Goal: Task Accomplishment & Management: Manage account settings

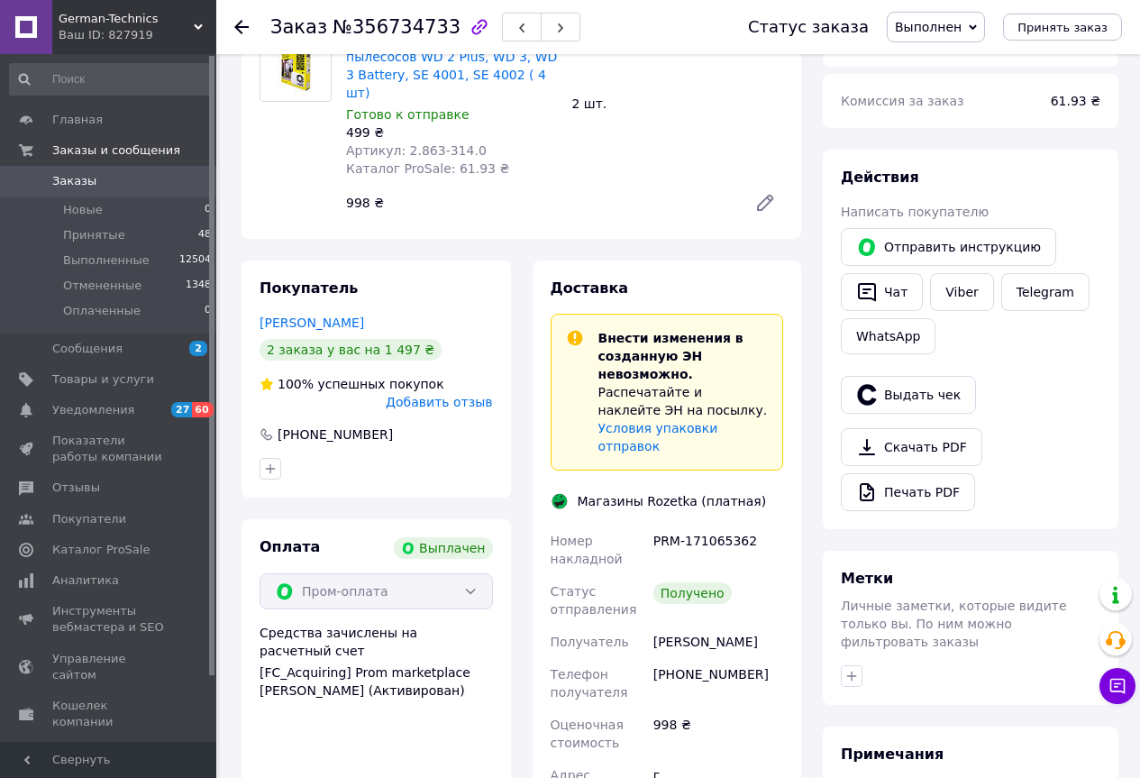
scroll to position [180, 0]
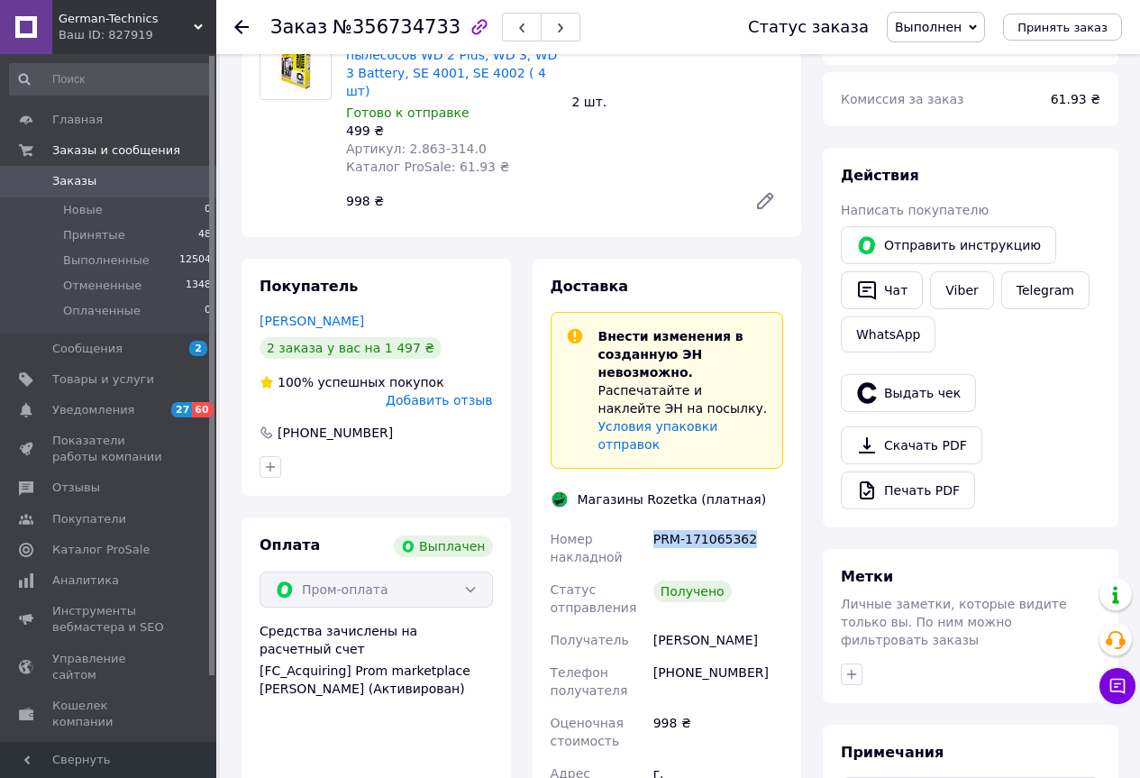
drag, startPoint x: 749, startPoint y: 503, endPoint x: 659, endPoint y: 519, distance: 91.5
click at [654, 523] on div "PRM-171065362" at bounding box center [718, 548] width 137 height 50
copy div "PRM-171065362"
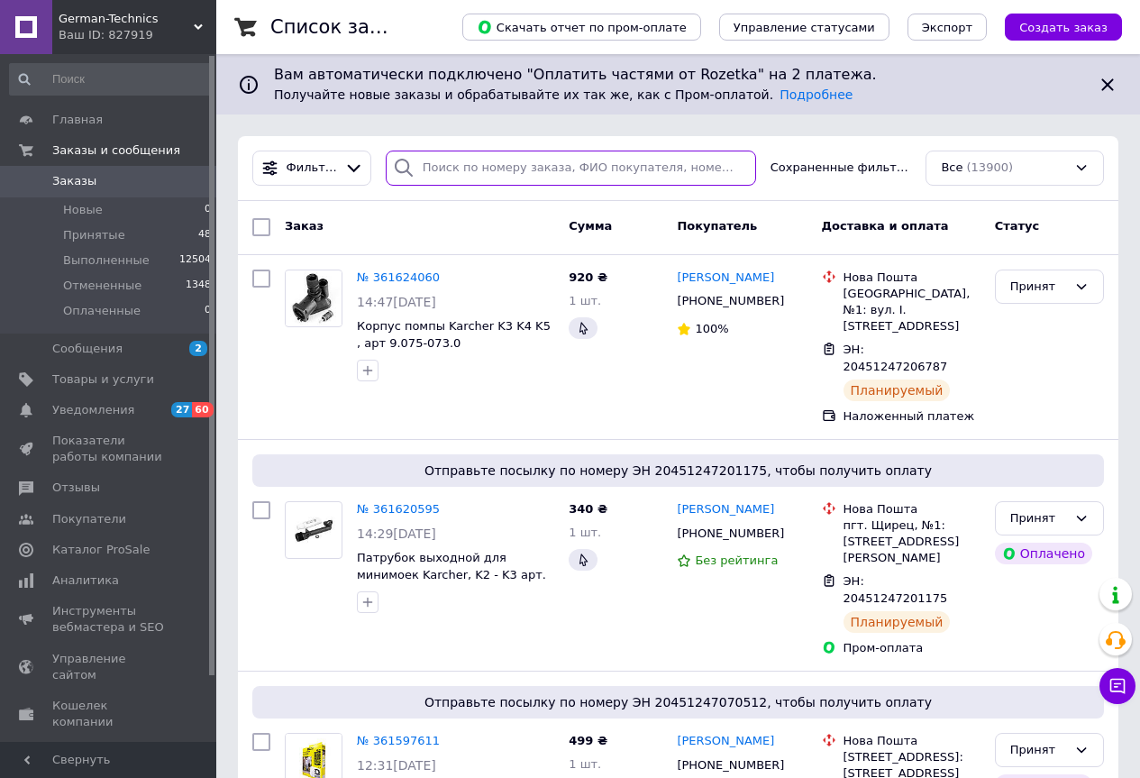
click at [437, 174] on input "search" at bounding box center [571, 167] width 370 height 35
paste input "354842590"
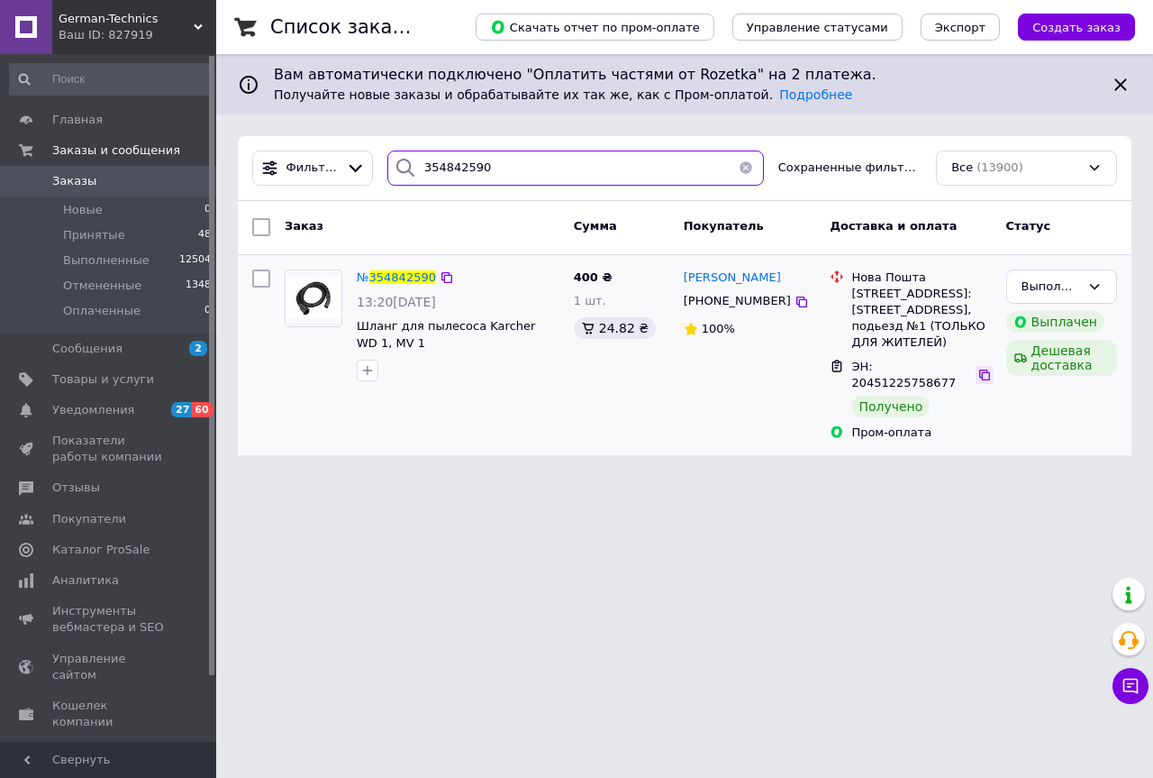
type input "354842590"
click at [978, 382] on icon at bounding box center [985, 375] width 14 height 14
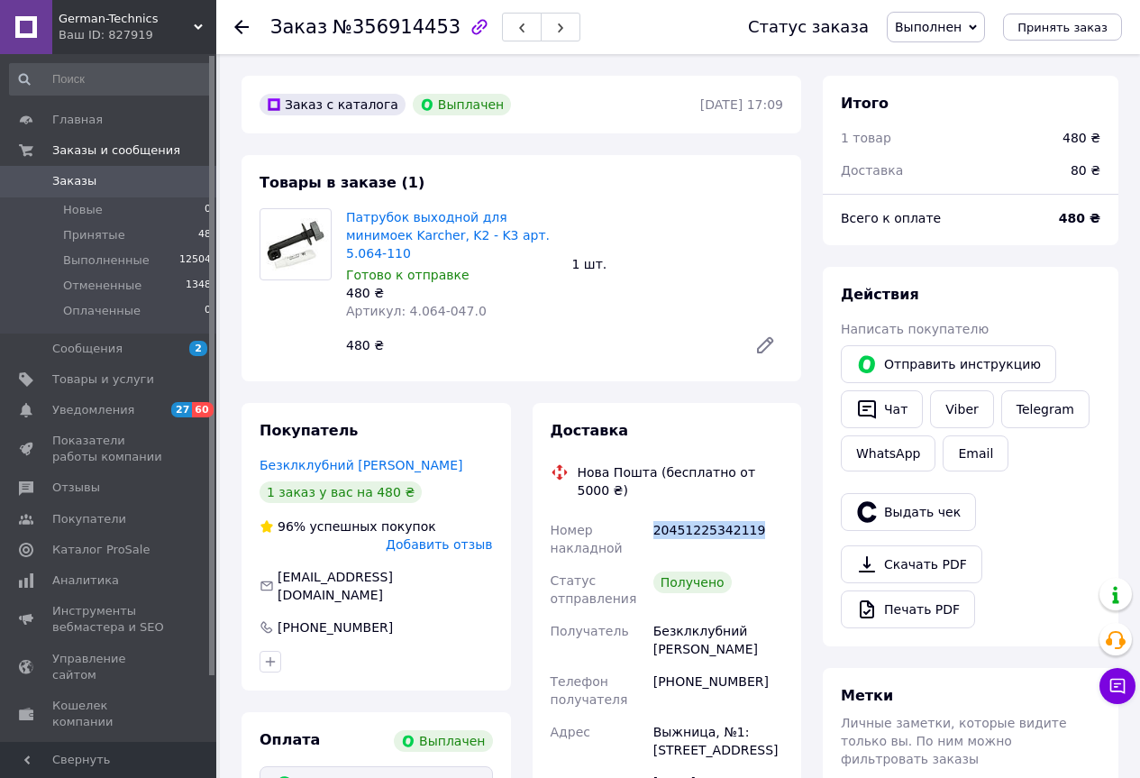
drag, startPoint x: 760, startPoint y: 494, endPoint x: 654, endPoint y: 501, distance: 106.6
click at [654, 514] on div "20451225342119" at bounding box center [718, 539] width 137 height 50
copy div "20451225342119"
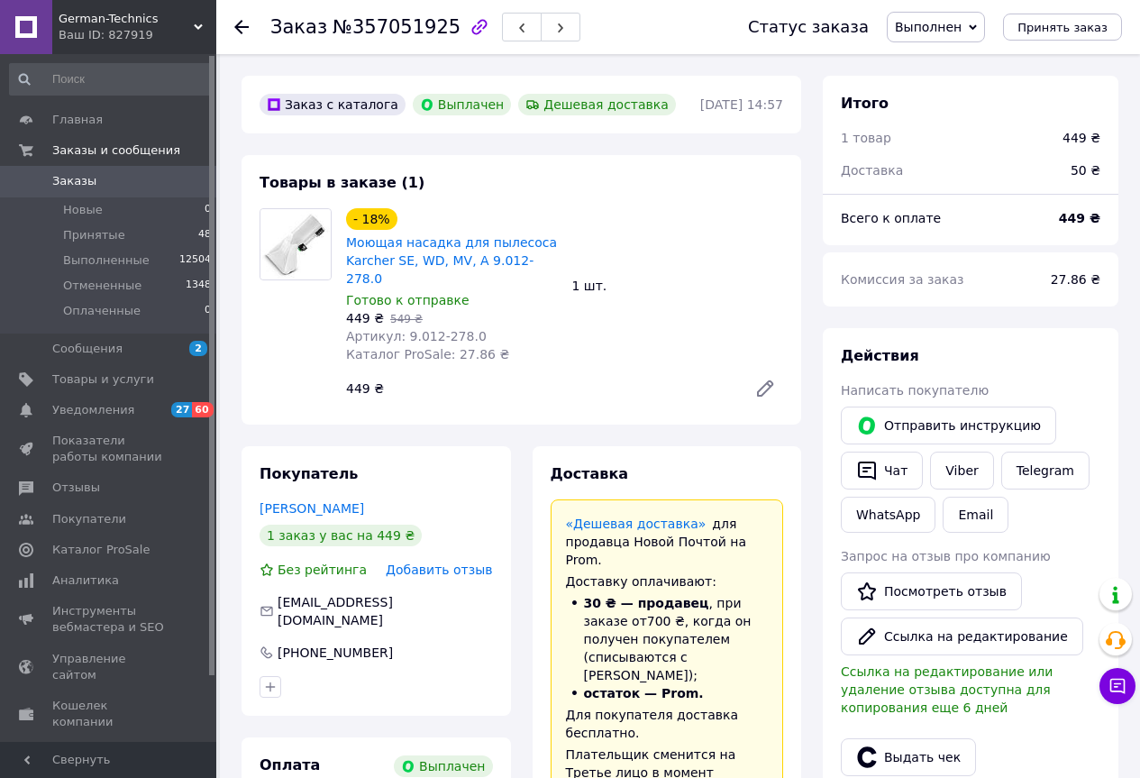
scroll to position [270, 0]
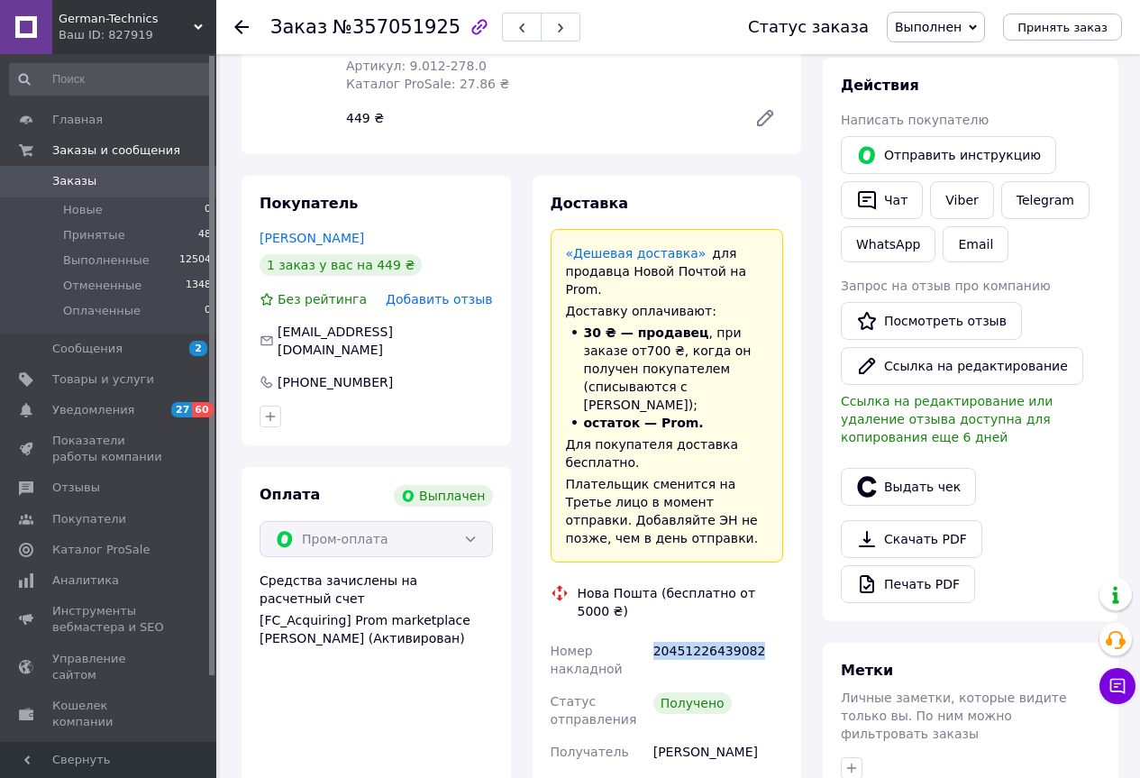
drag, startPoint x: 764, startPoint y: 578, endPoint x: 645, endPoint y: 603, distance: 121.6
copy div "Номер накладной 20451226439082"
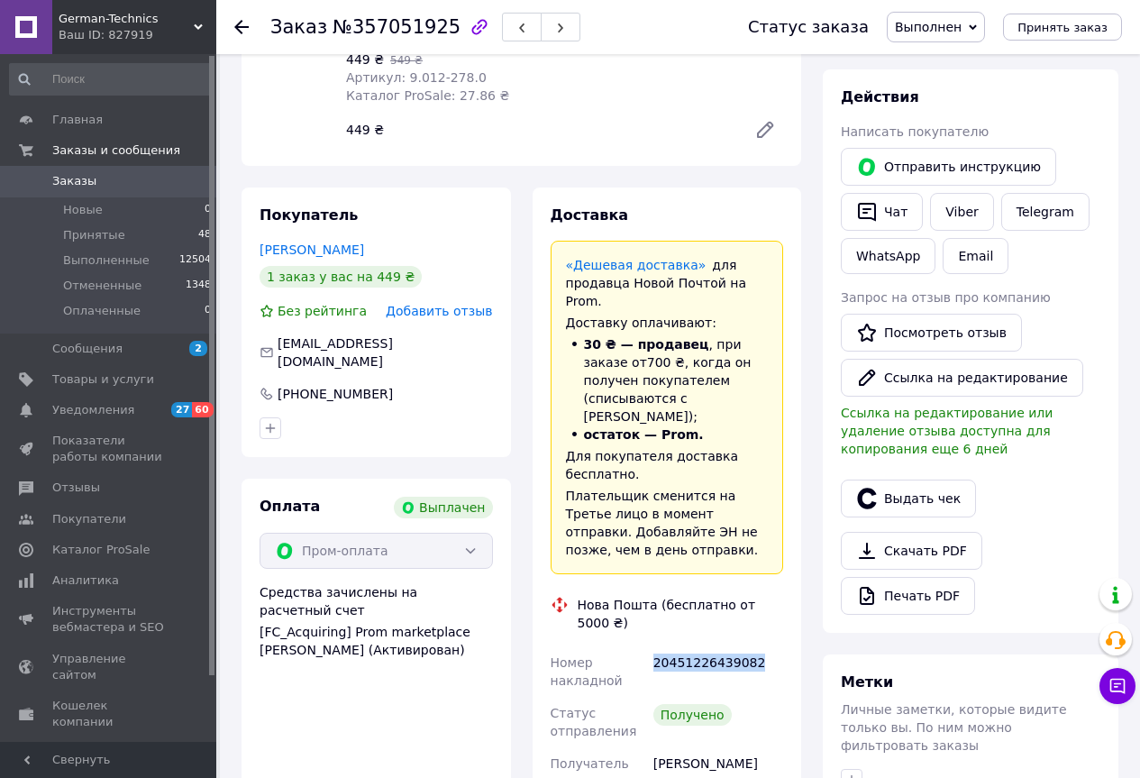
scroll to position [0, 0]
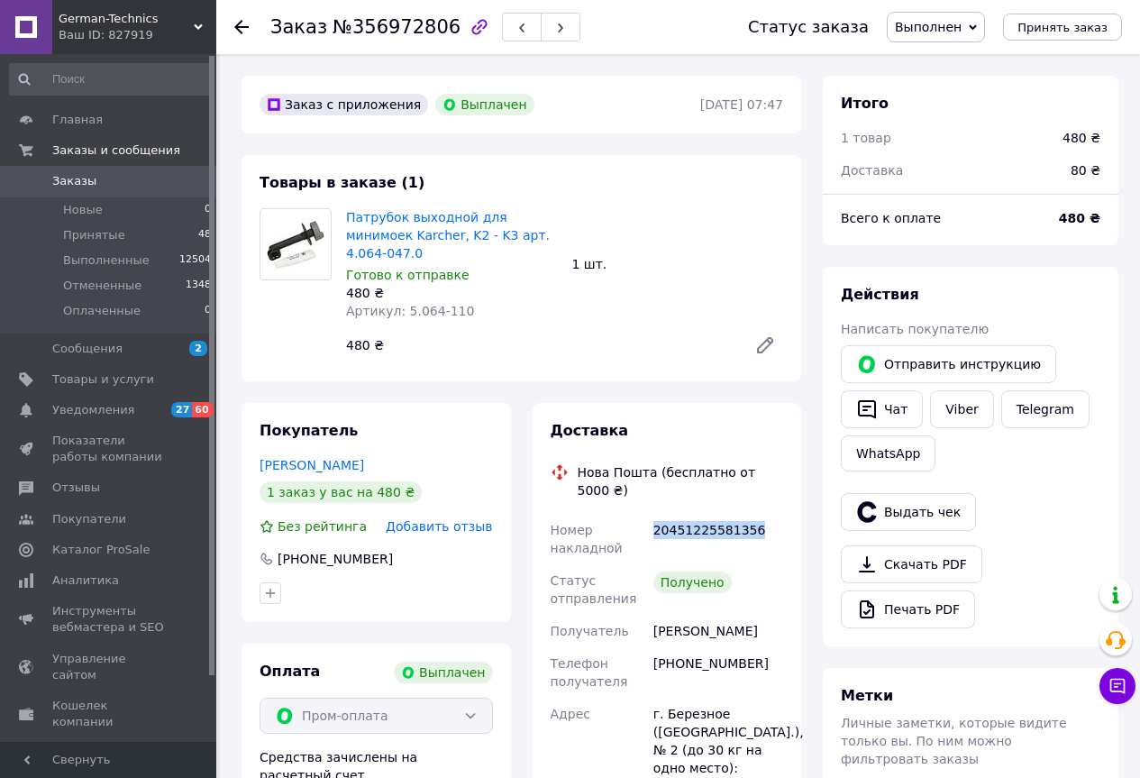
drag, startPoint x: 751, startPoint y: 489, endPoint x: 655, endPoint y: 491, distance: 96.4
click at [655, 514] on div "20451225581356" at bounding box center [718, 539] width 137 height 50
copy div "20451225581356"
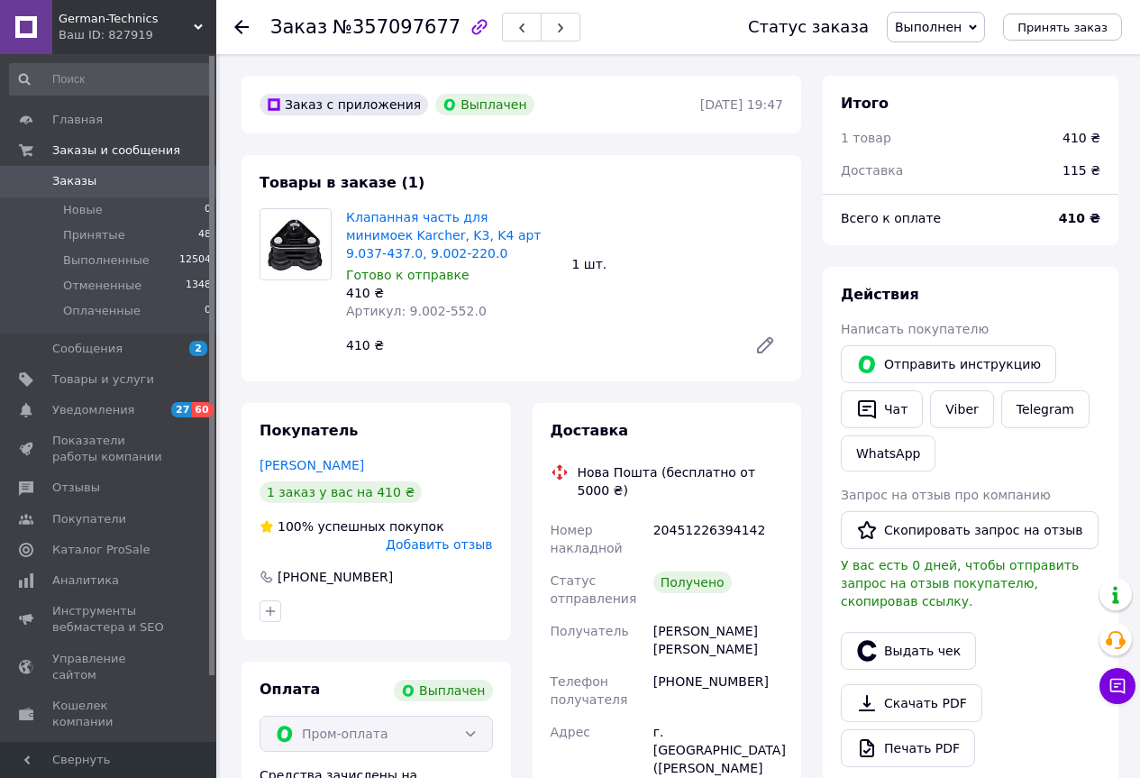
scroll to position [151, 0]
drag, startPoint x: 670, startPoint y: 527, endPoint x: 657, endPoint y: 528, distance: 13.5
click at [656, 528] on div "20451226394142" at bounding box center [718, 539] width 137 height 50
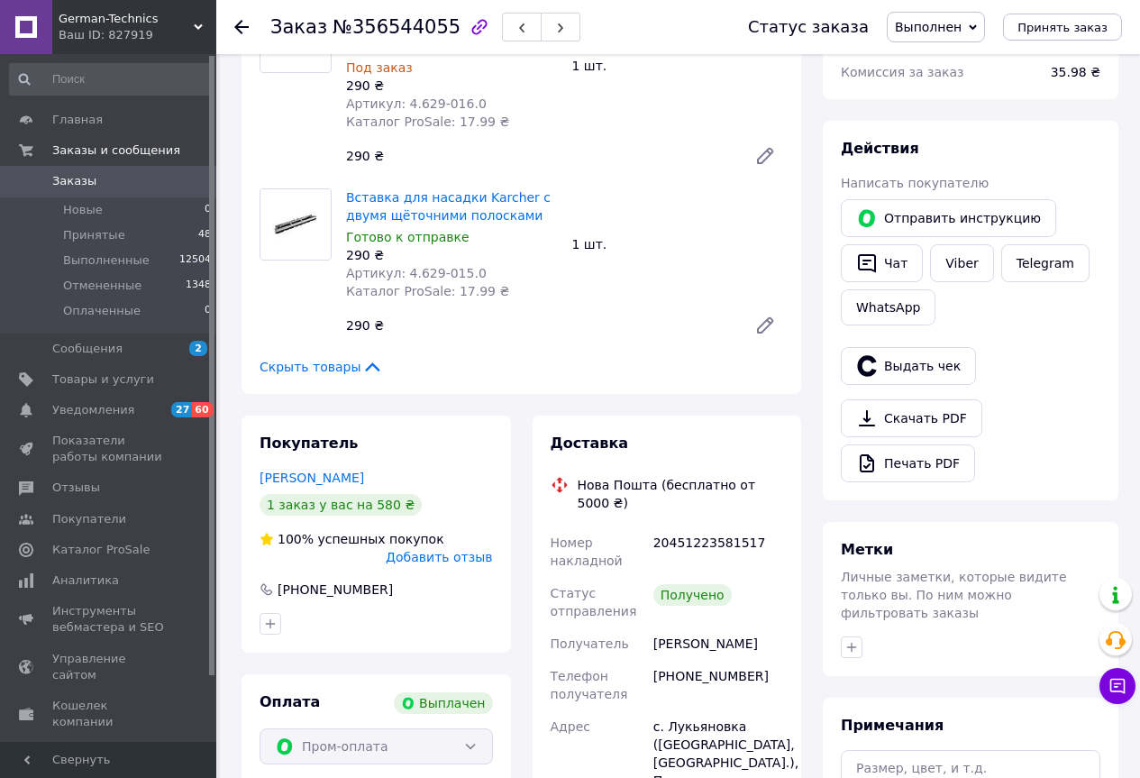
scroll to position [270, 0]
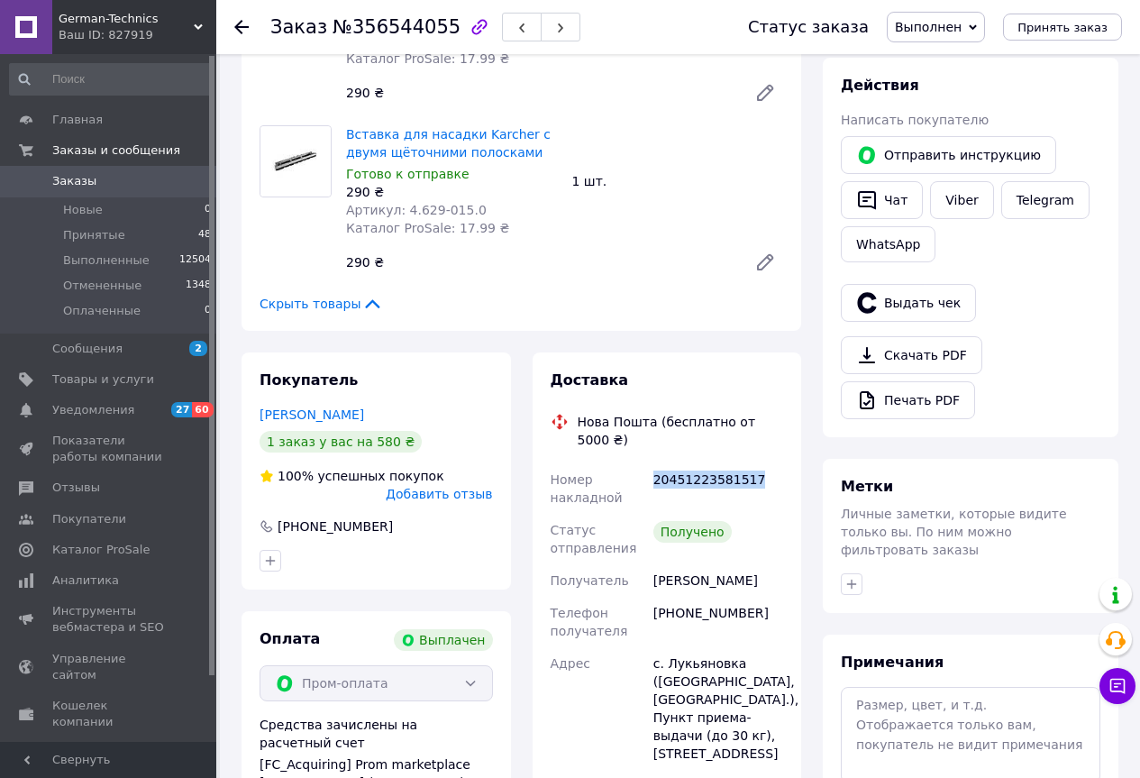
drag, startPoint x: 757, startPoint y: 448, endPoint x: 650, endPoint y: 452, distance: 107.3
click at [650, 463] on div "20451223581517" at bounding box center [718, 488] width 137 height 50
copy div "20451223581517"
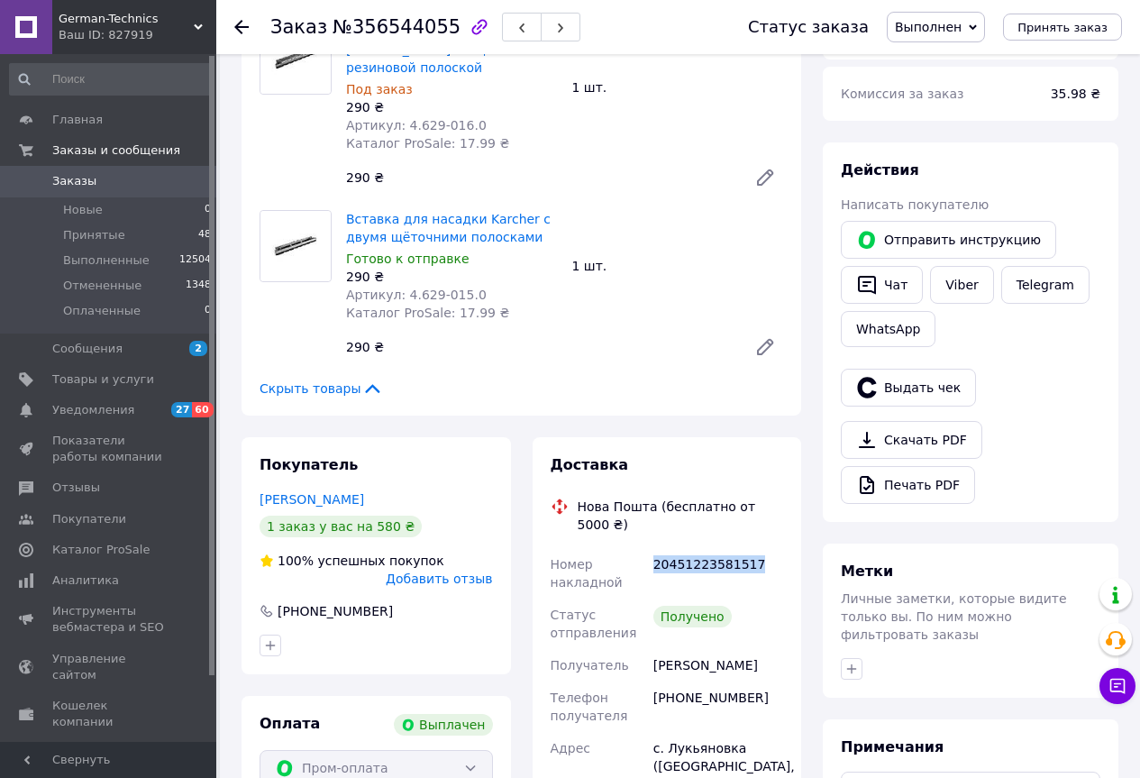
scroll to position [90, 0]
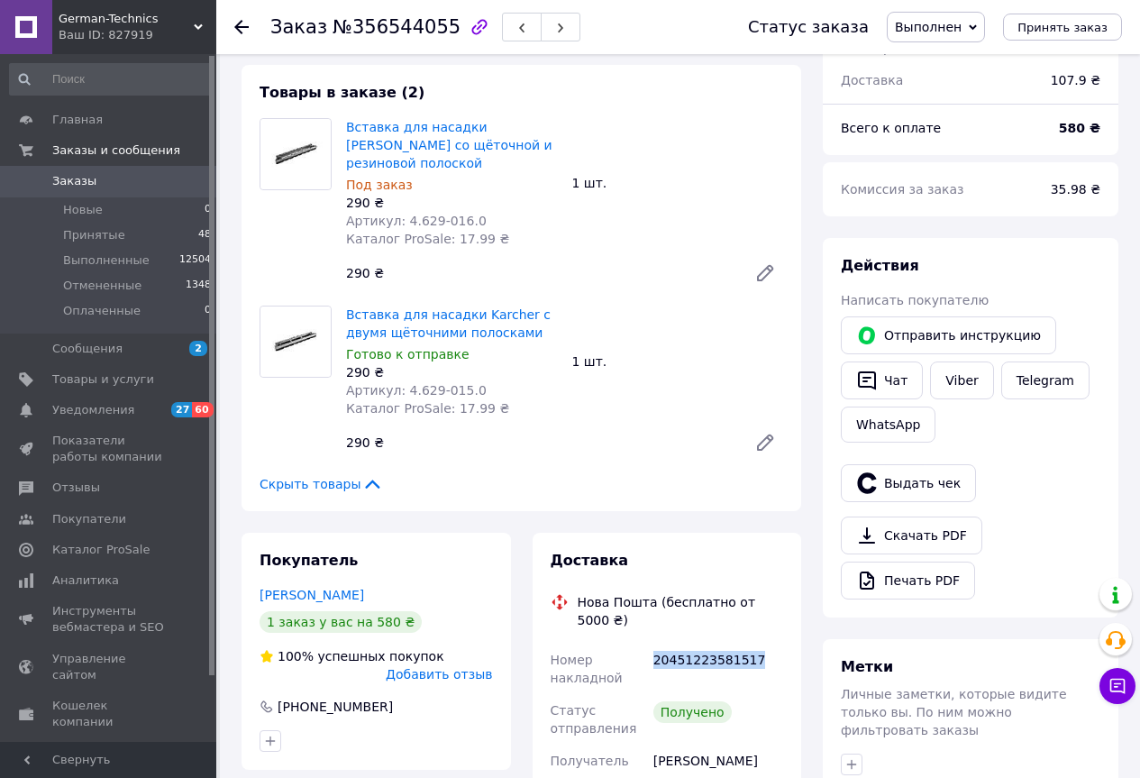
copy div "20451223581517"
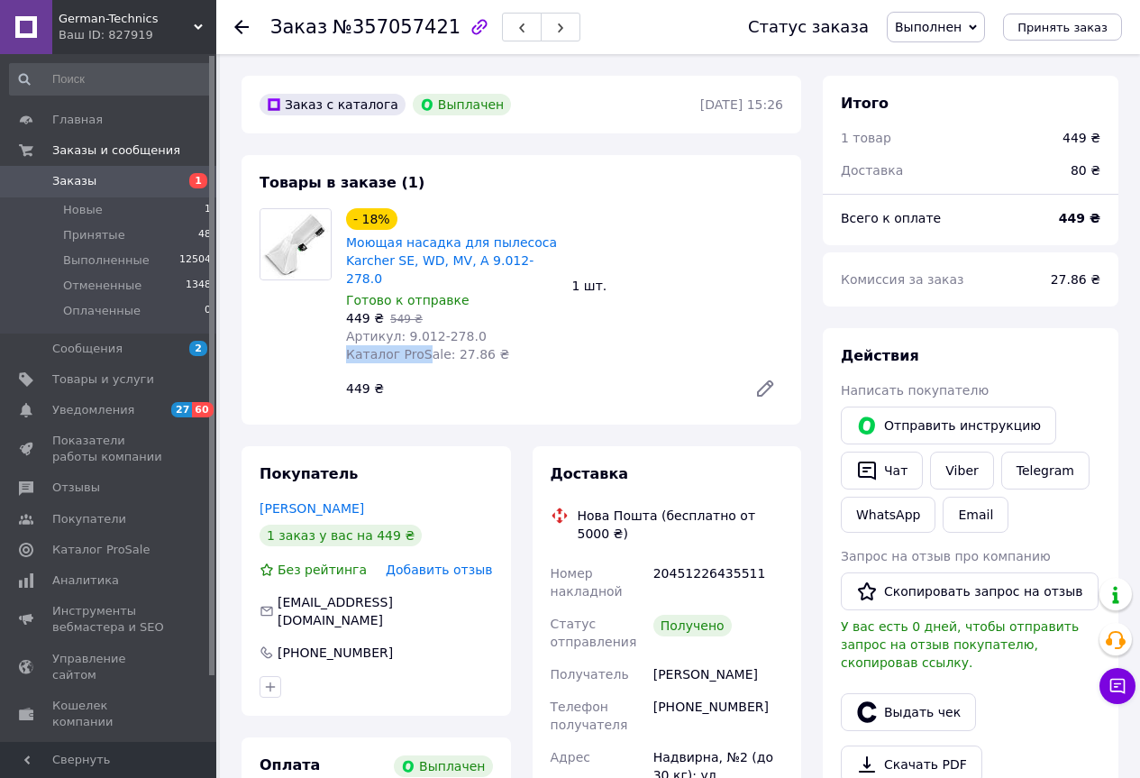
drag, startPoint x: 495, startPoint y: 317, endPoint x: 419, endPoint y: 326, distance: 76.2
click at [419, 326] on div "- 18% Моющая насадка для пылесоса Karcher SE, WD, MV, A 9.012-278.0 Готово к от…" at bounding box center [452, 286] width 226 height 162
drag, startPoint x: 748, startPoint y: 538, endPoint x: 652, endPoint y: 553, distance: 96.7
click at [652, 557] on div "20451226435511" at bounding box center [718, 582] width 137 height 50
copy div "20451226435511"
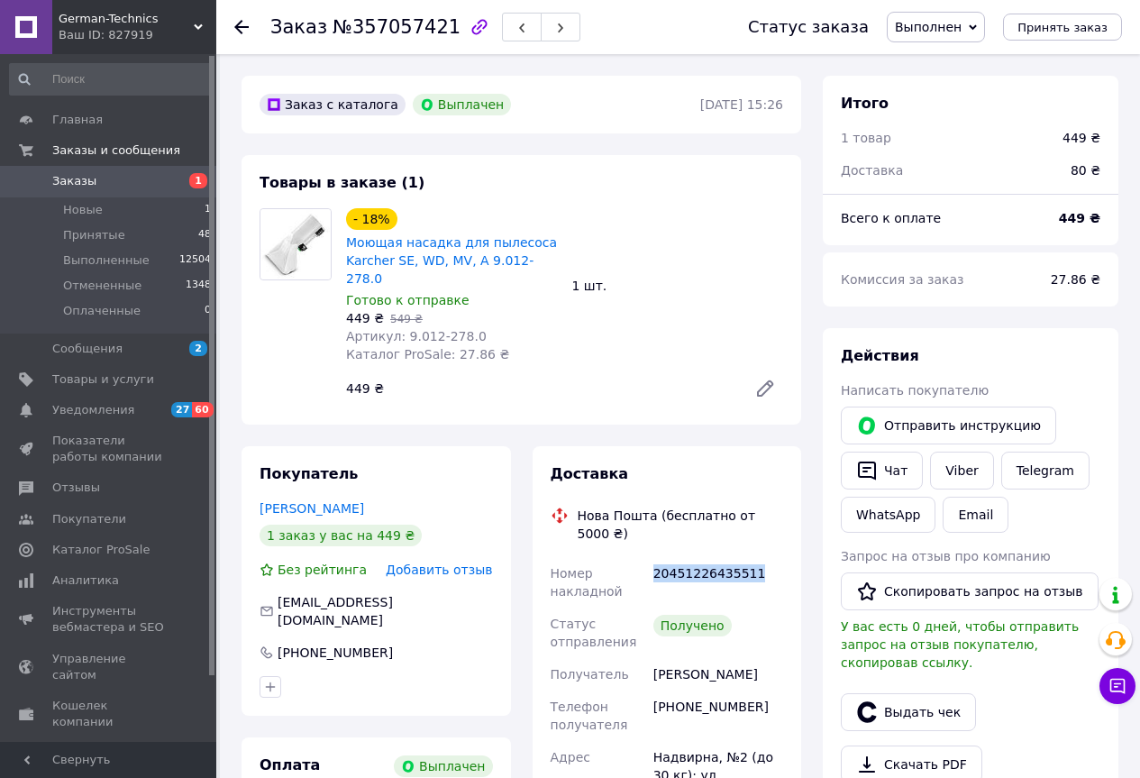
click at [83, 182] on span "Заказы" at bounding box center [74, 181] width 44 height 16
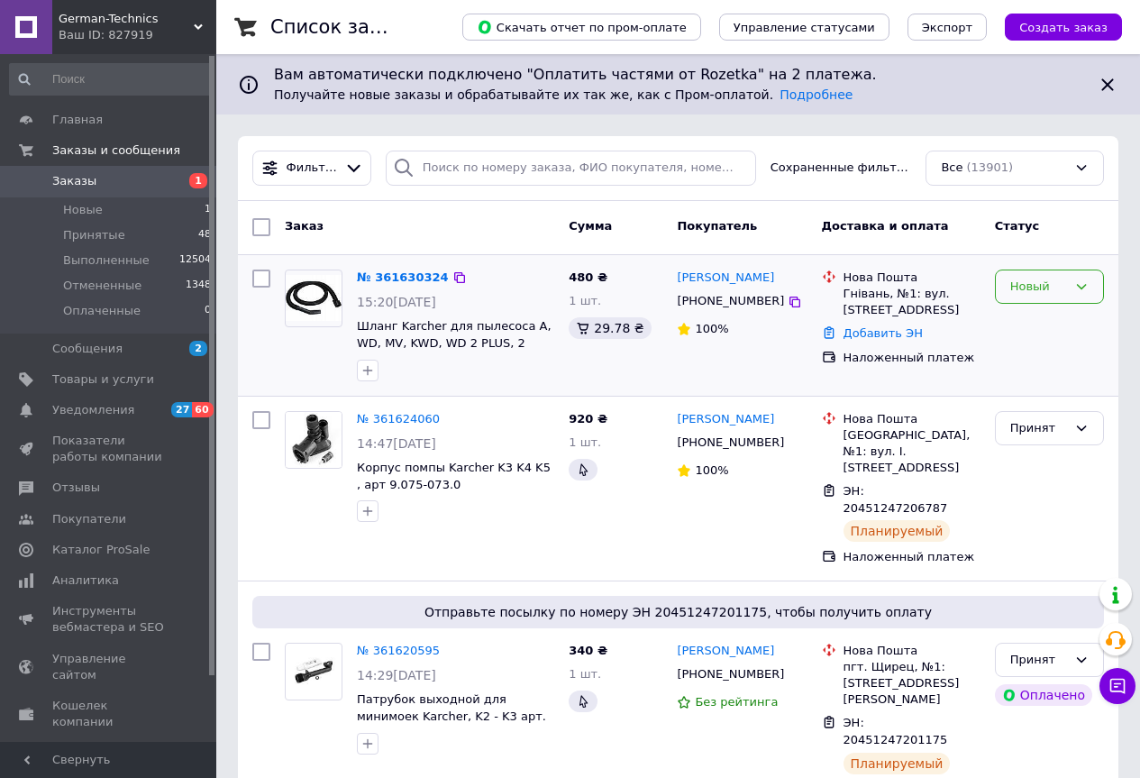
click at [1031, 287] on div "Новый" at bounding box center [1038, 286] width 57 height 19
click at [1024, 321] on li "Принят" at bounding box center [1049, 323] width 107 height 33
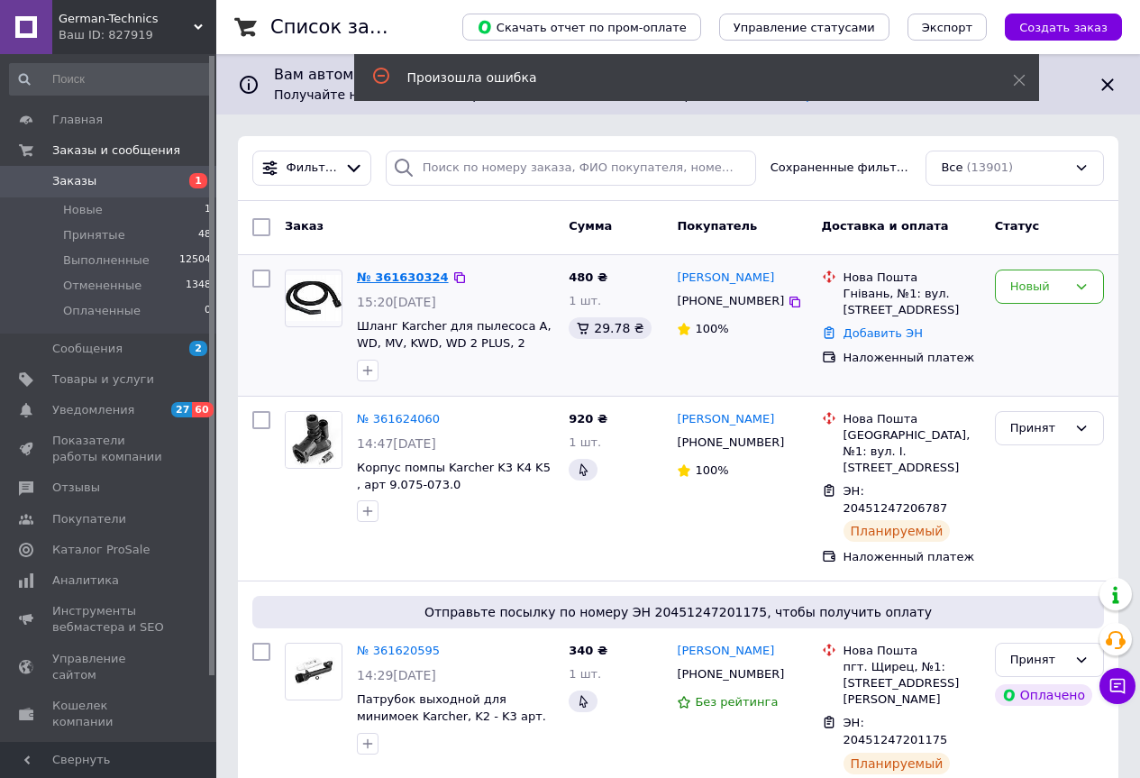
click at [406, 270] on link "№ 361630324" at bounding box center [403, 277] width 92 height 14
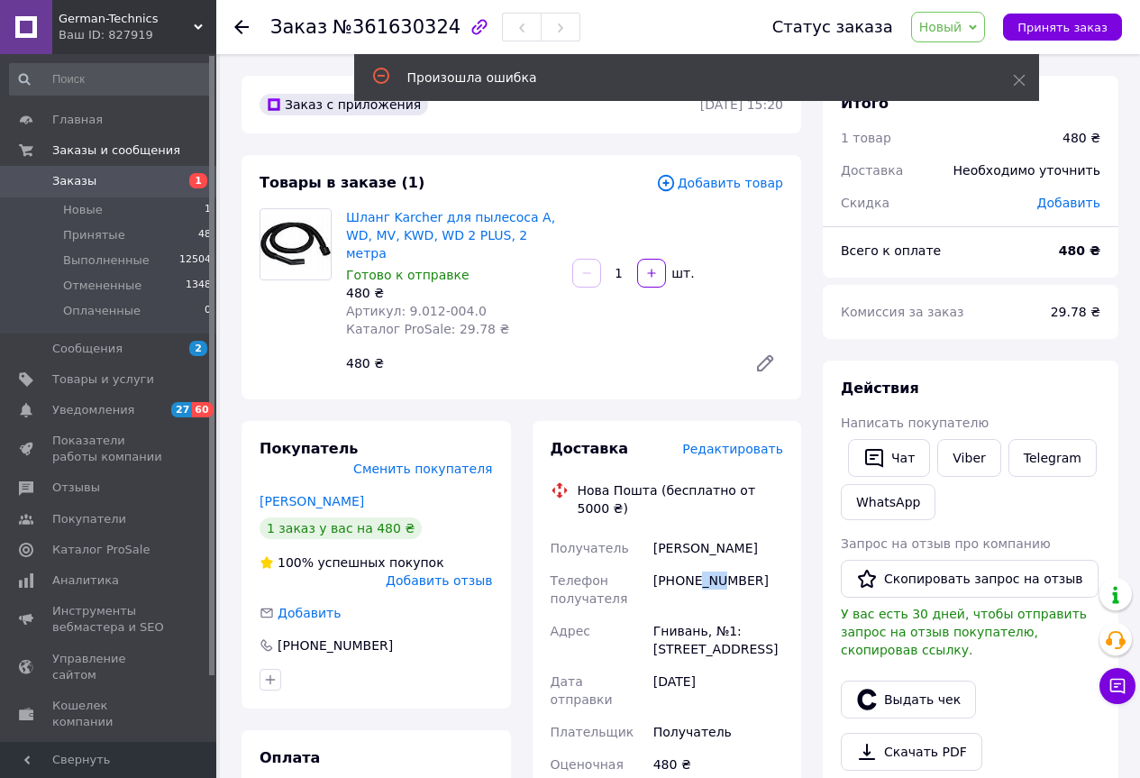
drag, startPoint x: 695, startPoint y: 542, endPoint x: 713, endPoint y: 544, distance: 18.1
click at [713, 564] on div "+380988363176" at bounding box center [718, 589] width 137 height 50
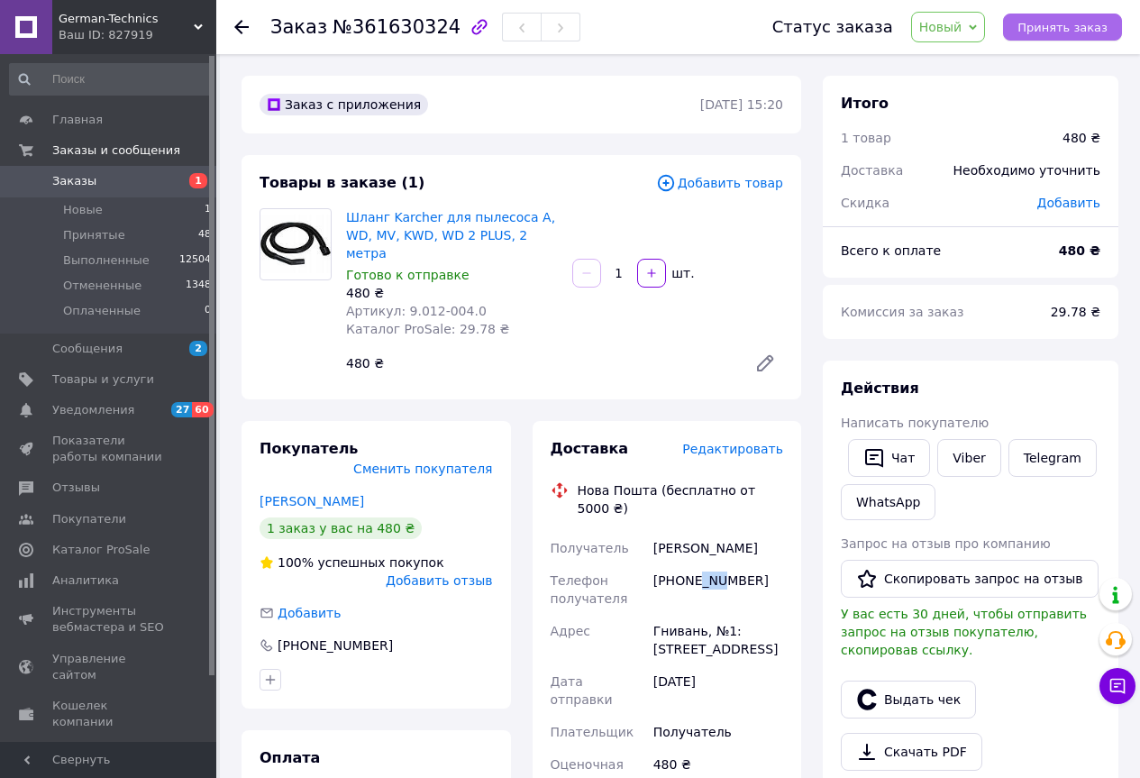
click at [1033, 30] on span "Принять заказ" at bounding box center [1062, 28] width 90 height 14
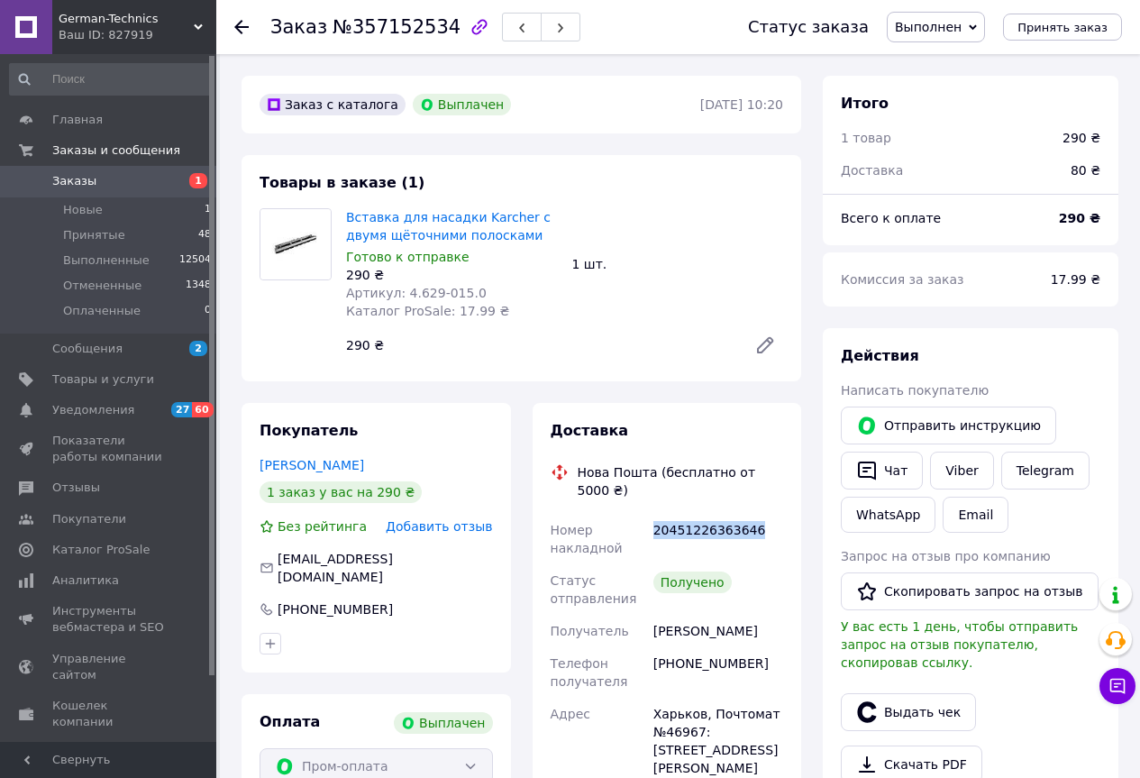
drag, startPoint x: 755, startPoint y: 512, endPoint x: 648, endPoint y: 532, distance: 109.2
click at [618, 537] on div "Номер накладной 20451226363646 Статус отправления Получено Получатель [PERSON_N…" at bounding box center [667, 750] width 241 height 472
copy div "Номер накладной 20451226363646"
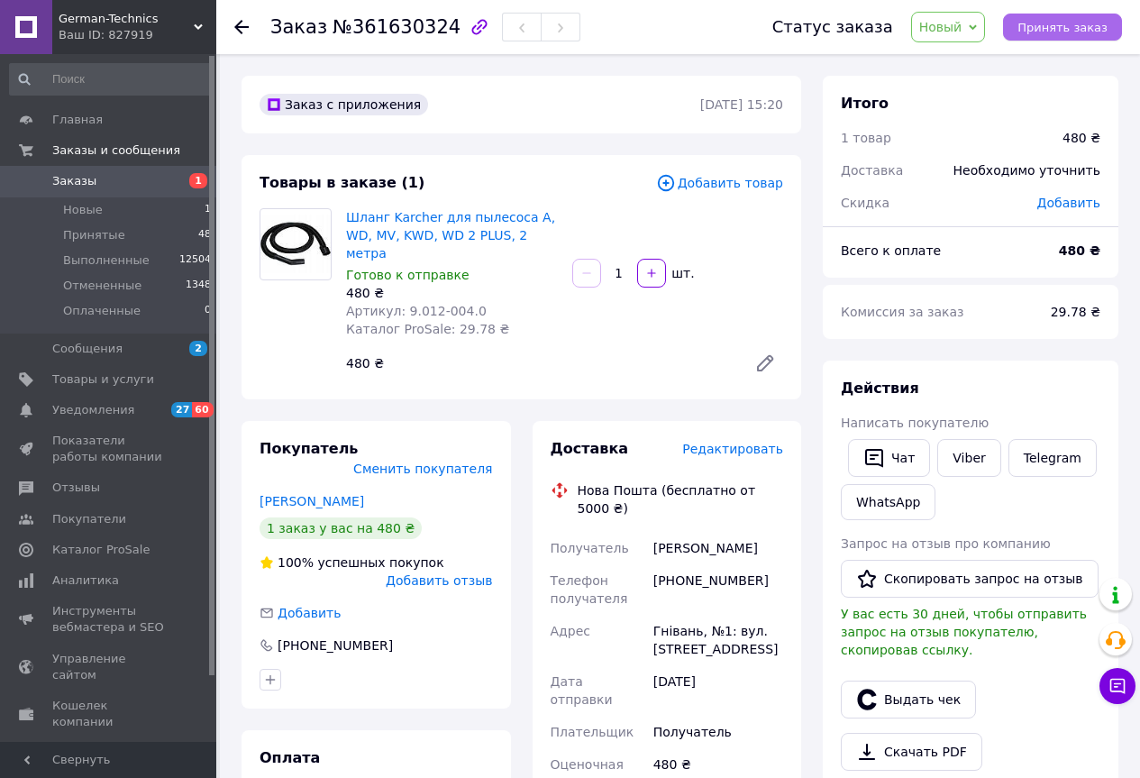
click at [1034, 35] on button "Принять заказ" at bounding box center [1062, 27] width 119 height 27
drag, startPoint x: 473, startPoint y: 293, endPoint x: 397, endPoint y: 299, distance: 75.9
click at [397, 302] on div "Артикул: 9.012-004.0" at bounding box center [452, 311] width 212 height 18
copy span "9.012-004.0"
click at [67, 181] on span "Заказы" at bounding box center [74, 181] width 44 height 16
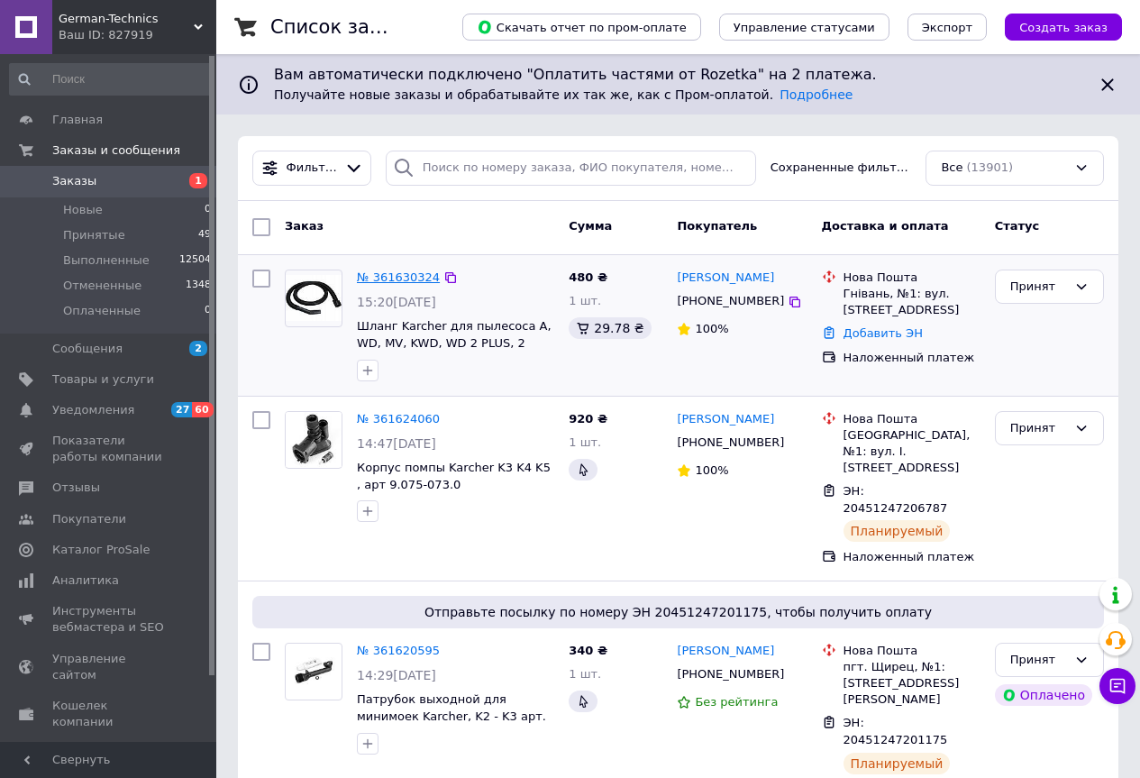
click at [405, 276] on link "№ 361630324" at bounding box center [398, 277] width 83 height 14
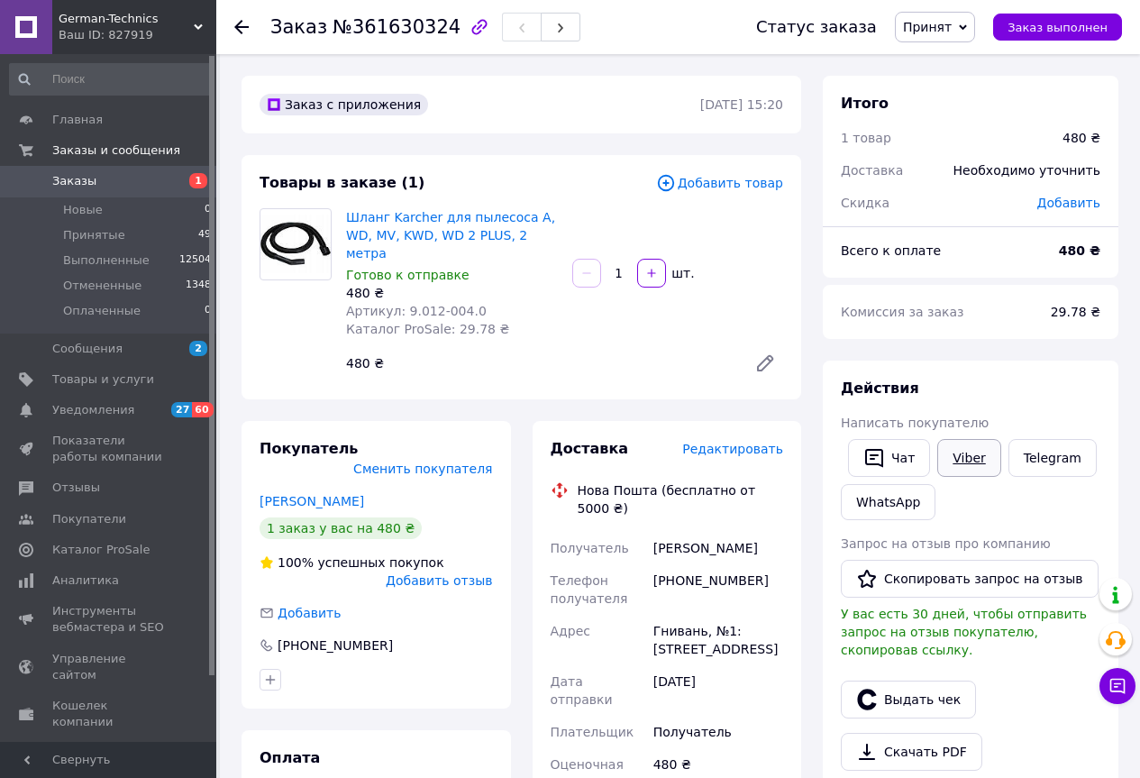
click at [966, 456] on link "Viber" at bounding box center [968, 458] width 63 height 38
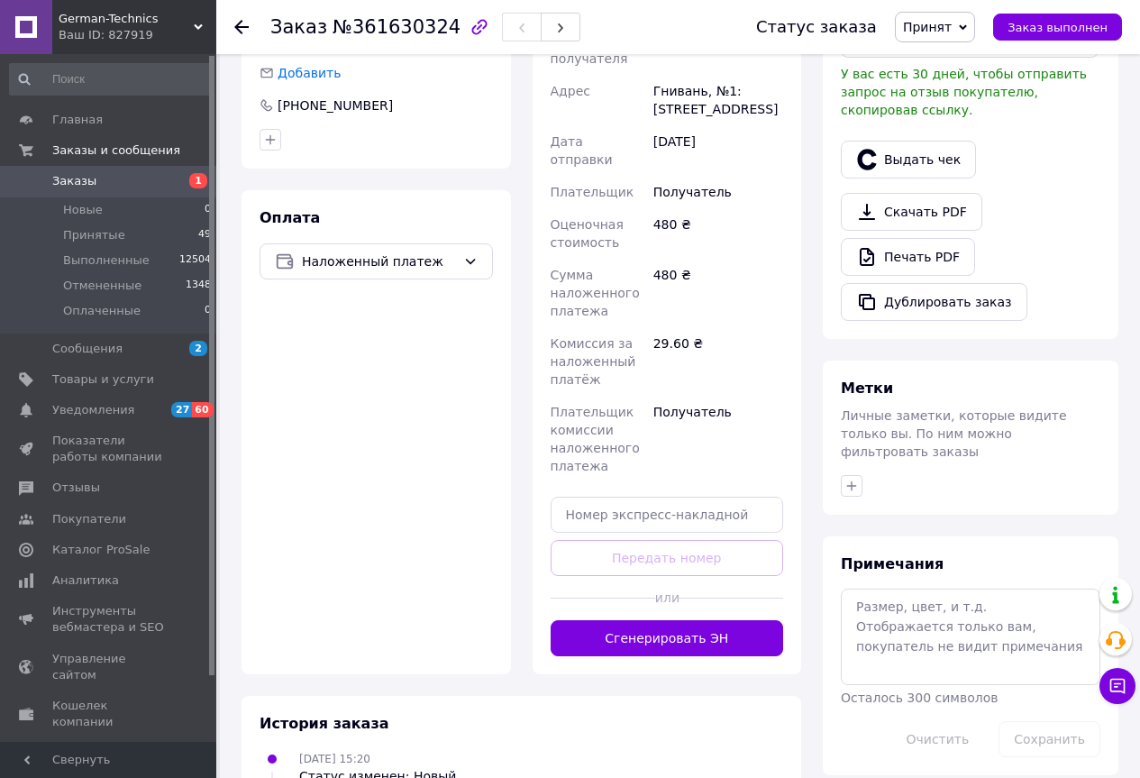
scroll to position [541, 0]
click at [671, 619] on button "Сгенерировать ЭН" at bounding box center [666, 637] width 233 height 36
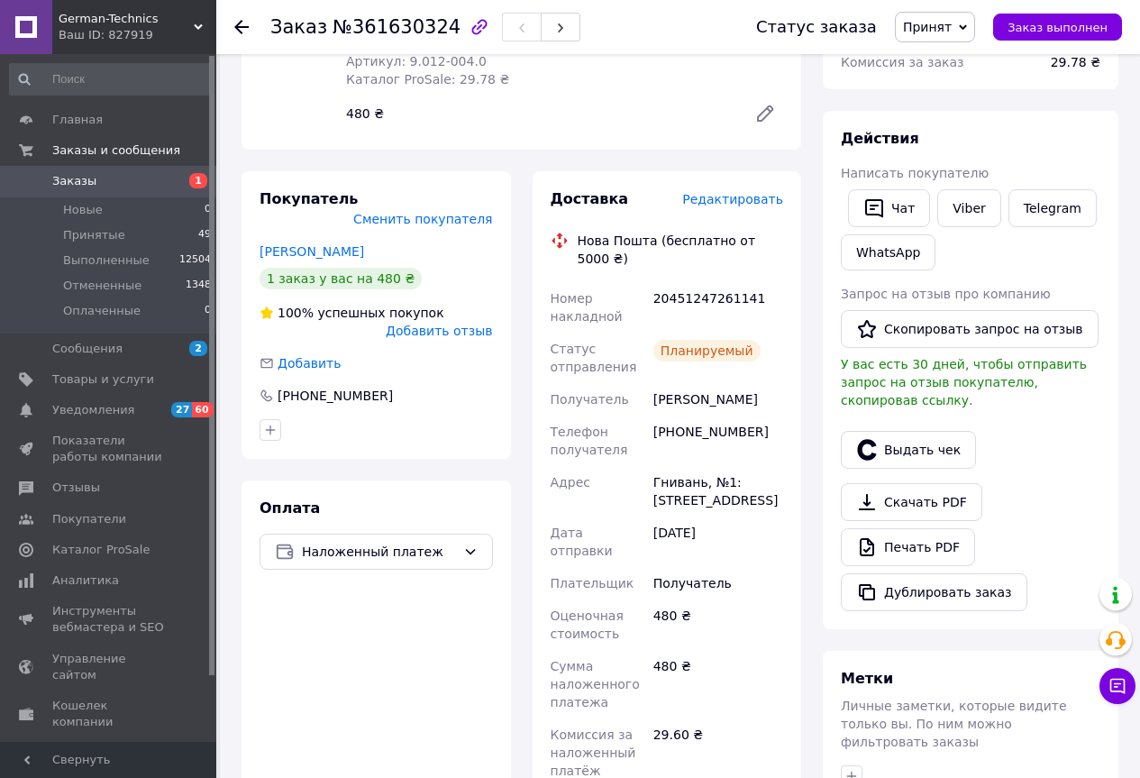
scroll to position [180, 0]
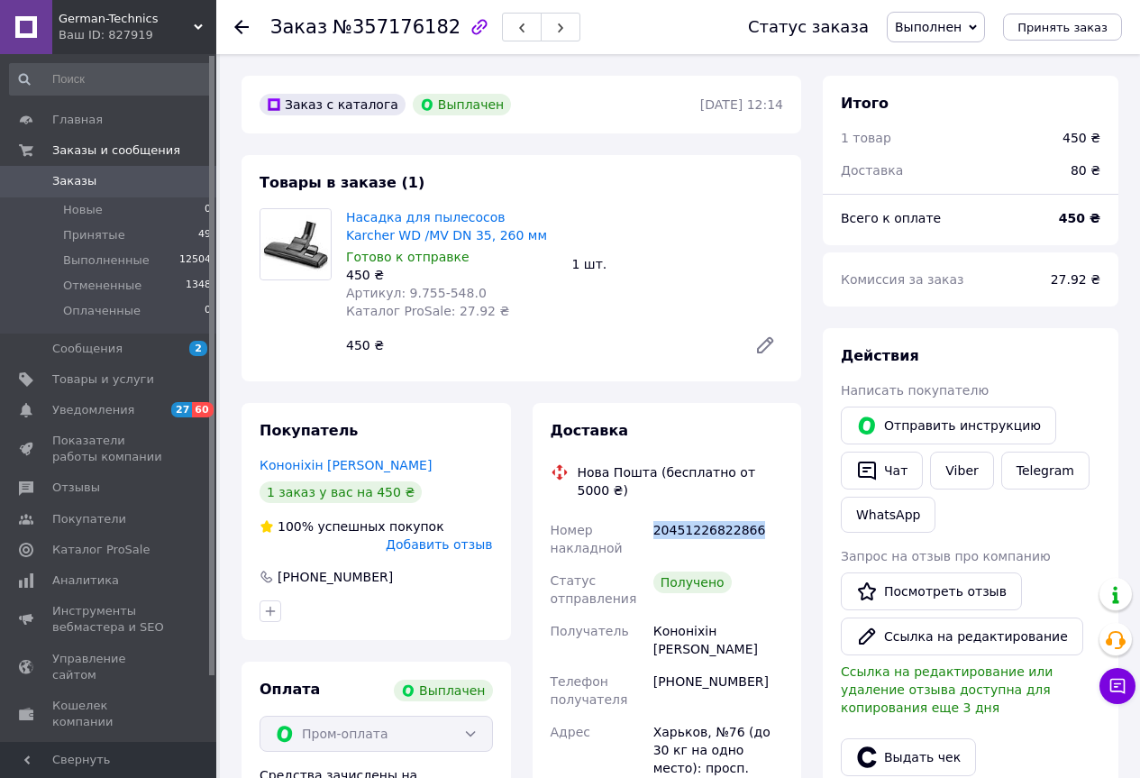
drag, startPoint x: 760, startPoint y: 517, endPoint x: 650, endPoint y: 527, distance: 110.4
click at [650, 527] on div "20451226822866" at bounding box center [718, 539] width 137 height 50
copy div "20451226822866"
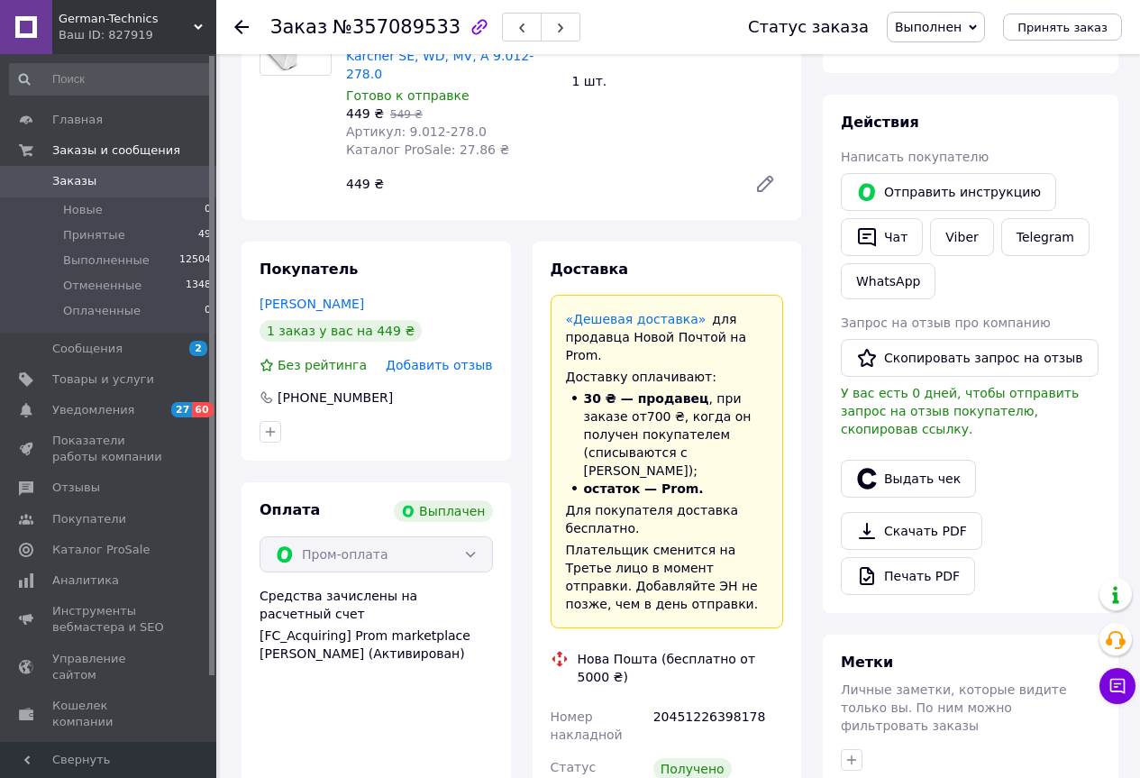
scroll to position [360, 0]
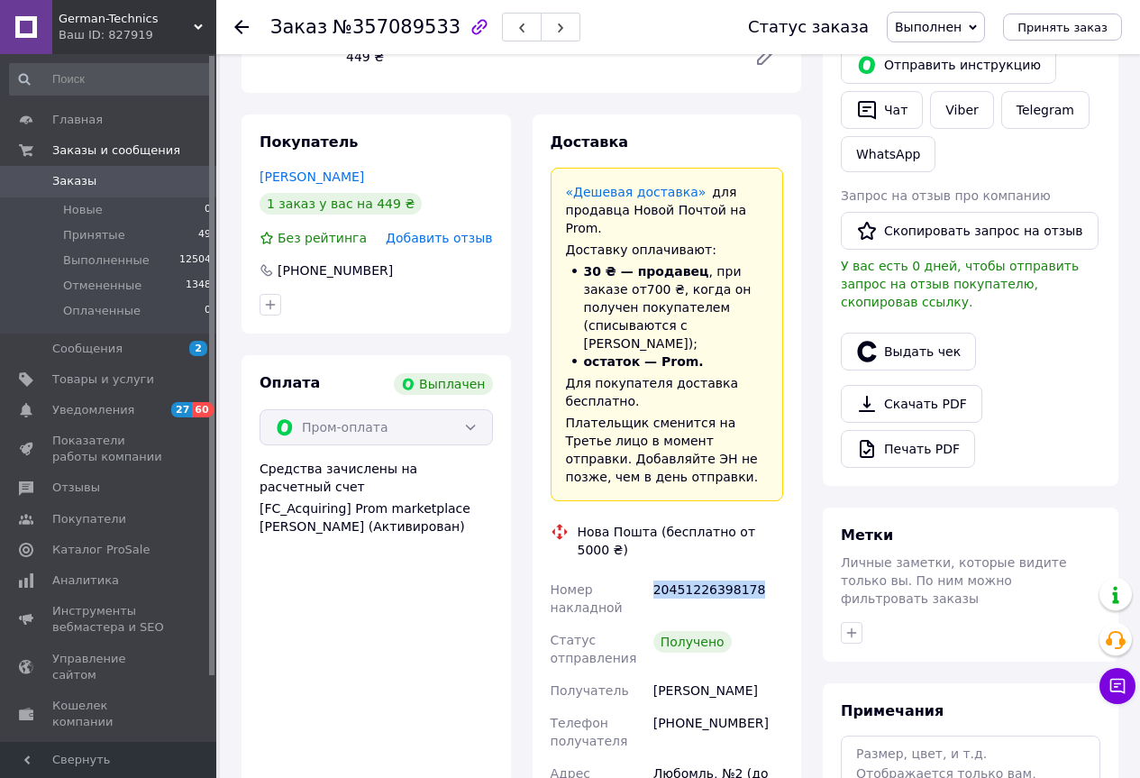
drag, startPoint x: 716, startPoint y: 493, endPoint x: 649, endPoint y: 494, distance: 67.6
click at [650, 573] on div "20451226398178" at bounding box center [718, 598] width 137 height 50
copy div "20451226398178"
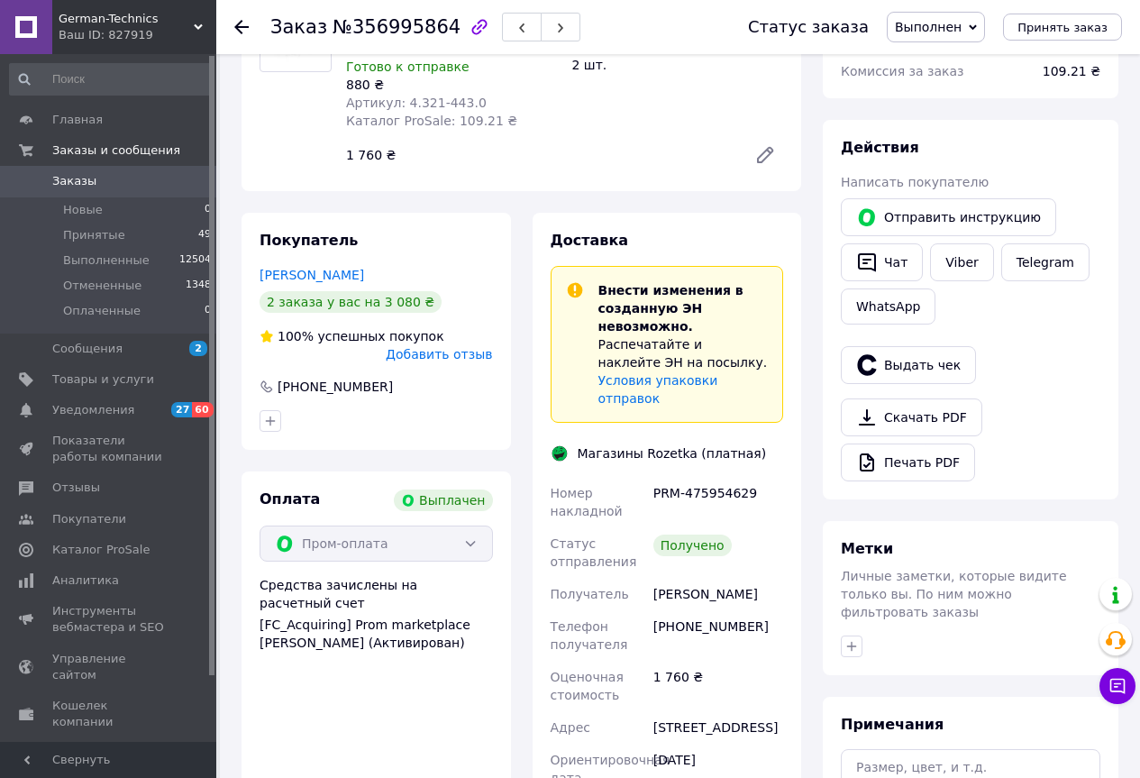
scroll to position [270, 0]
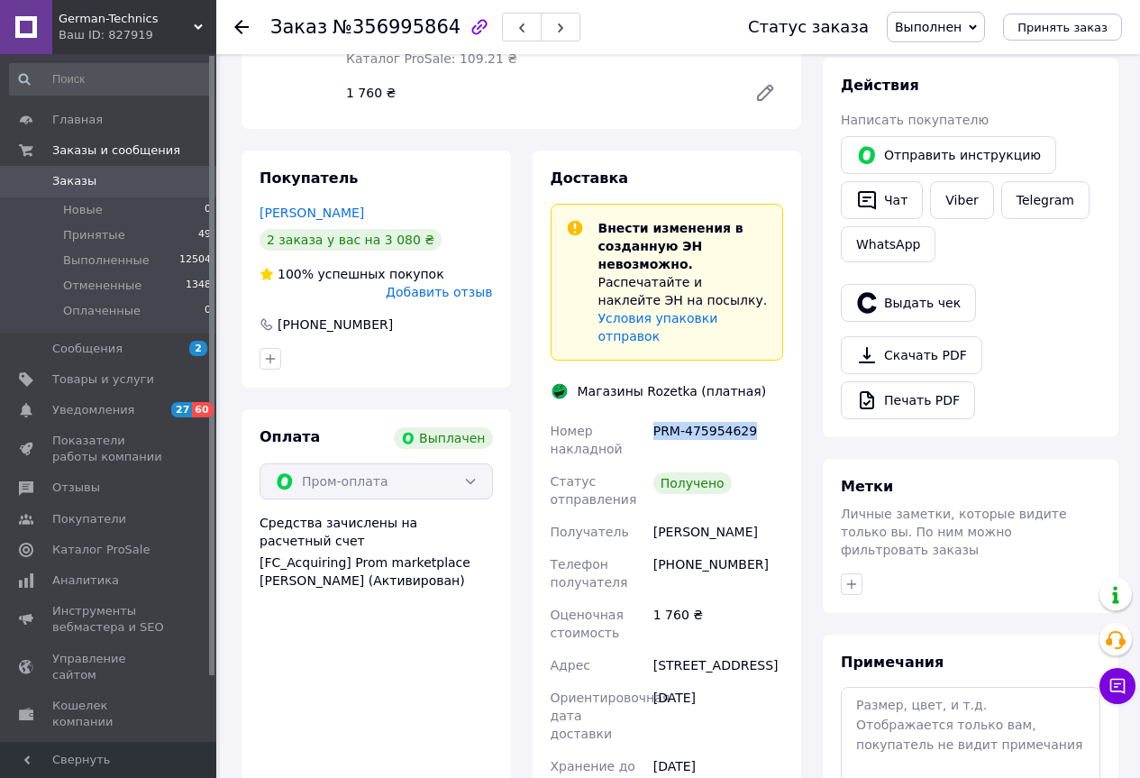
drag, startPoint x: 755, startPoint y: 413, endPoint x: 653, endPoint y: 416, distance: 101.9
click at [652, 415] on div "PRM-475954629" at bounding box center [718, 439] width 137 height 50
copy div "PRM-475954629"
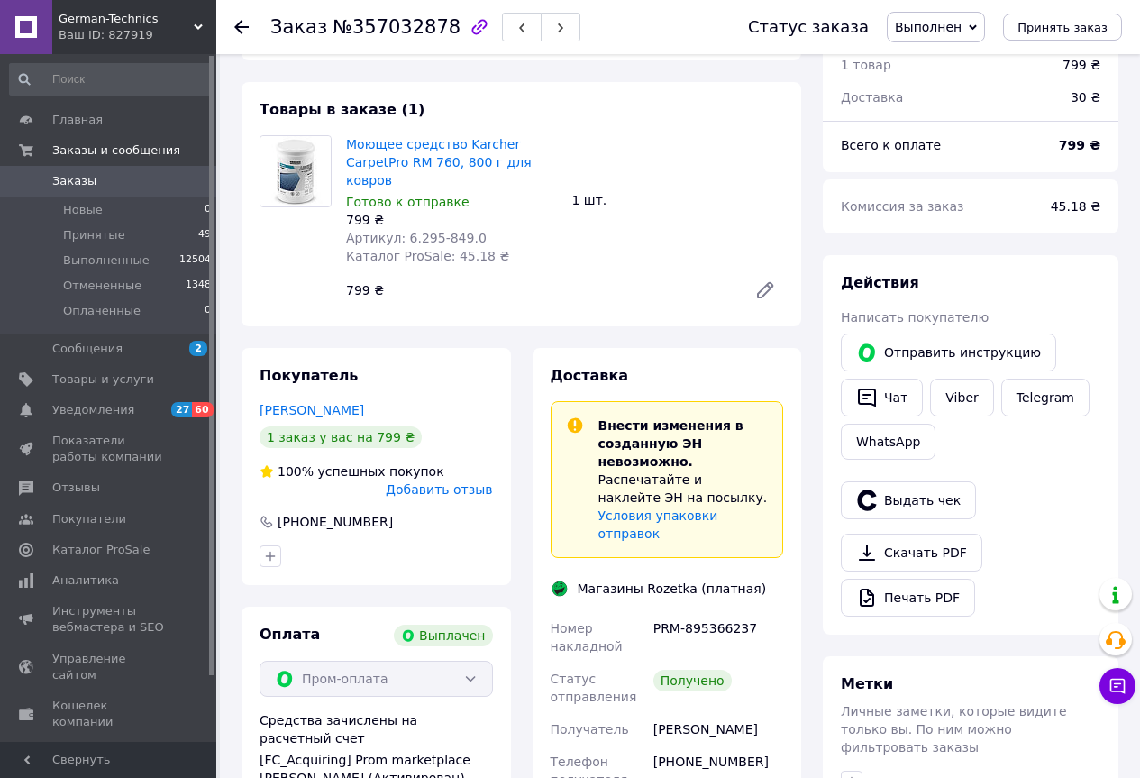
scroll to position [270, 0]
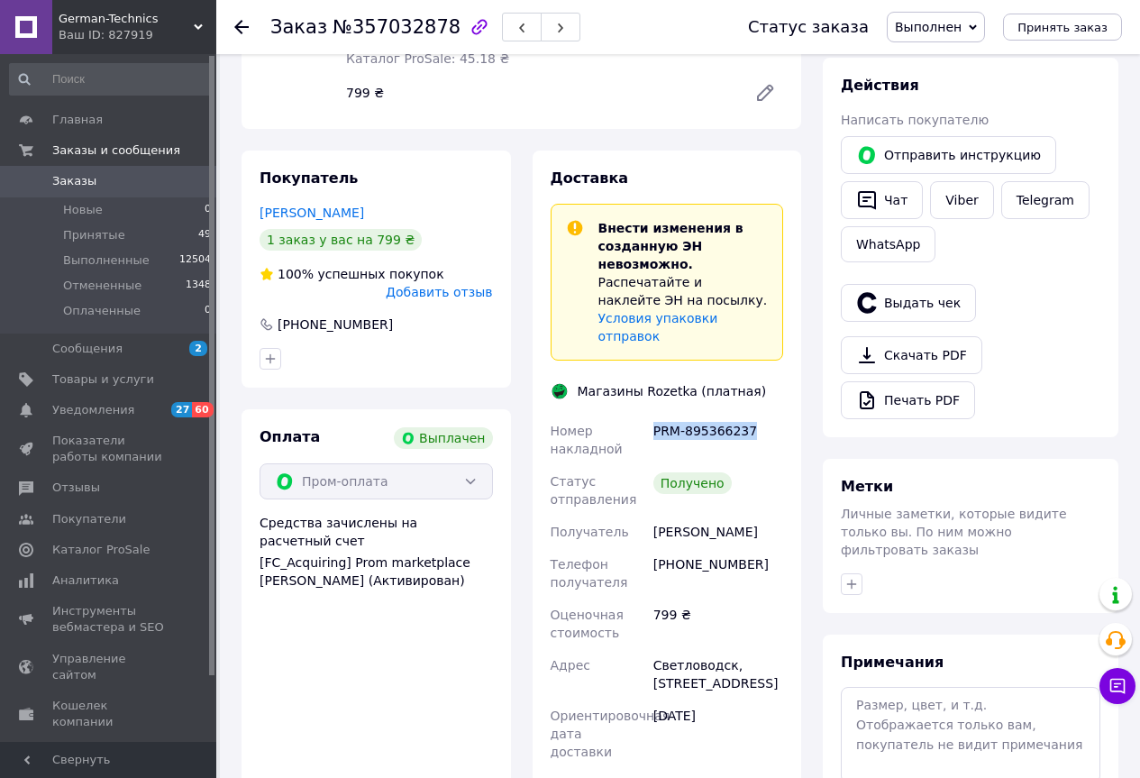
drag, startPoint x: 749, startPoint y: 399, endPoint x: 629, endPoint y: 413, distance: 120.6
click at [629, 414] on div "Номер накладной PRM-895366237 Статус отправления Получено Получатель Калюжна Ді…" at bounding box center [667, 675] width 241 height 523
copy div "Номер накладной PRM-895366237"
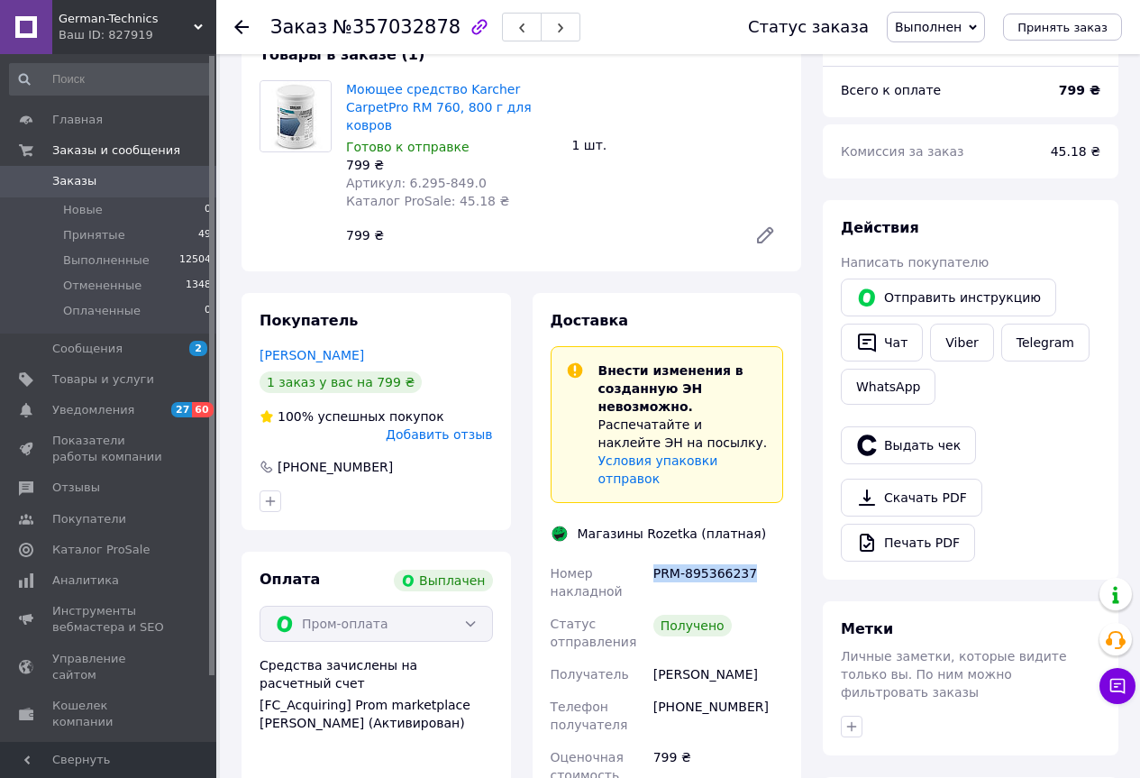
scroll to position [0, 0]
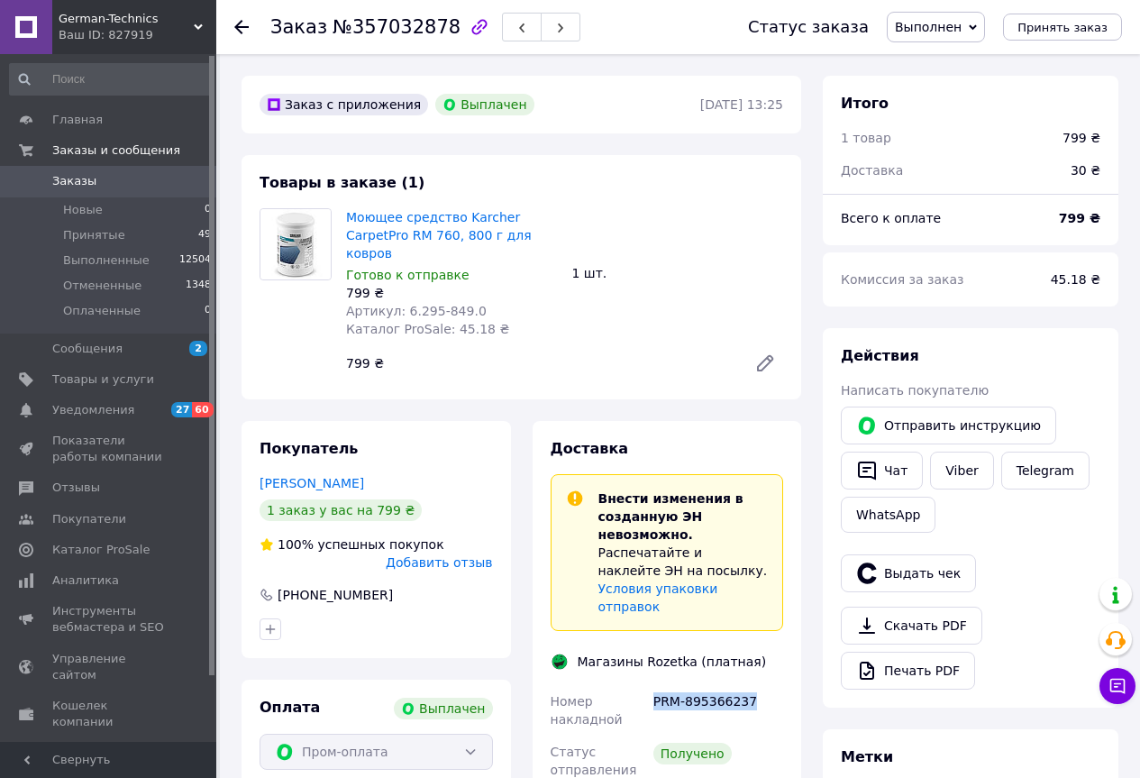
click at [75, 183] on span "Заказы" at bounding box center [74, 181] width 44 height 16
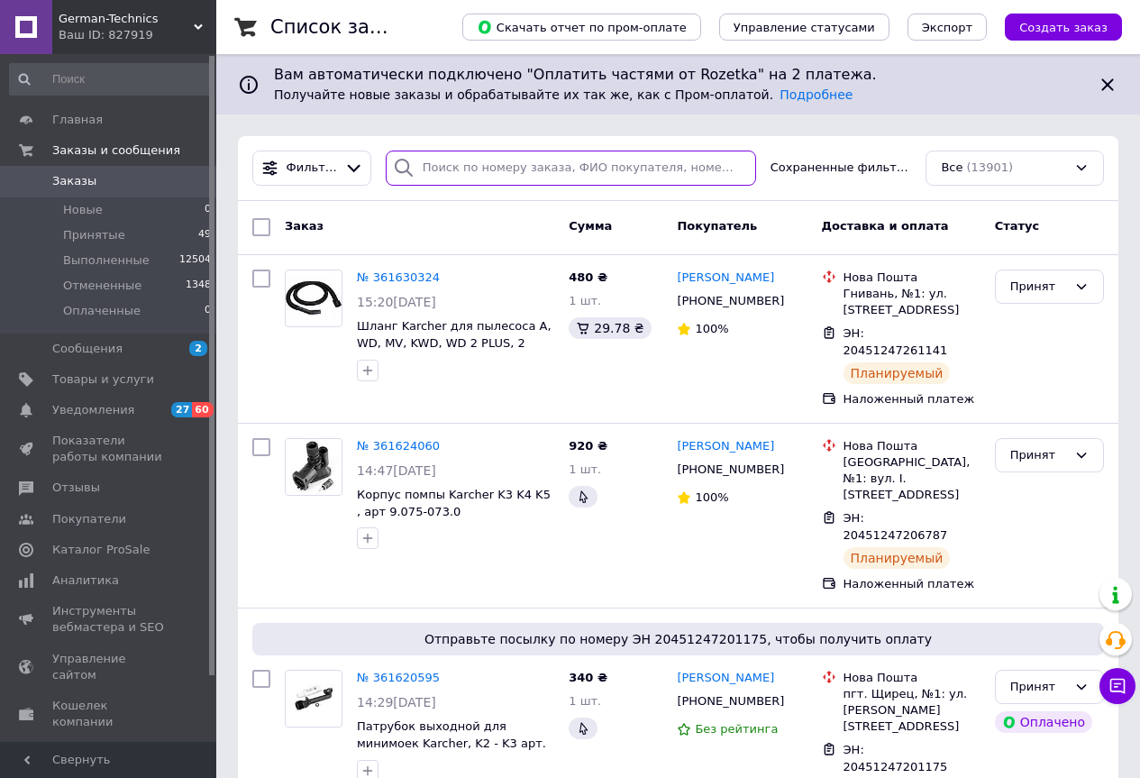
click at [440, 176] on input "search" at bounding box center [571, 167] width 370 height 35
paste input "357032878"
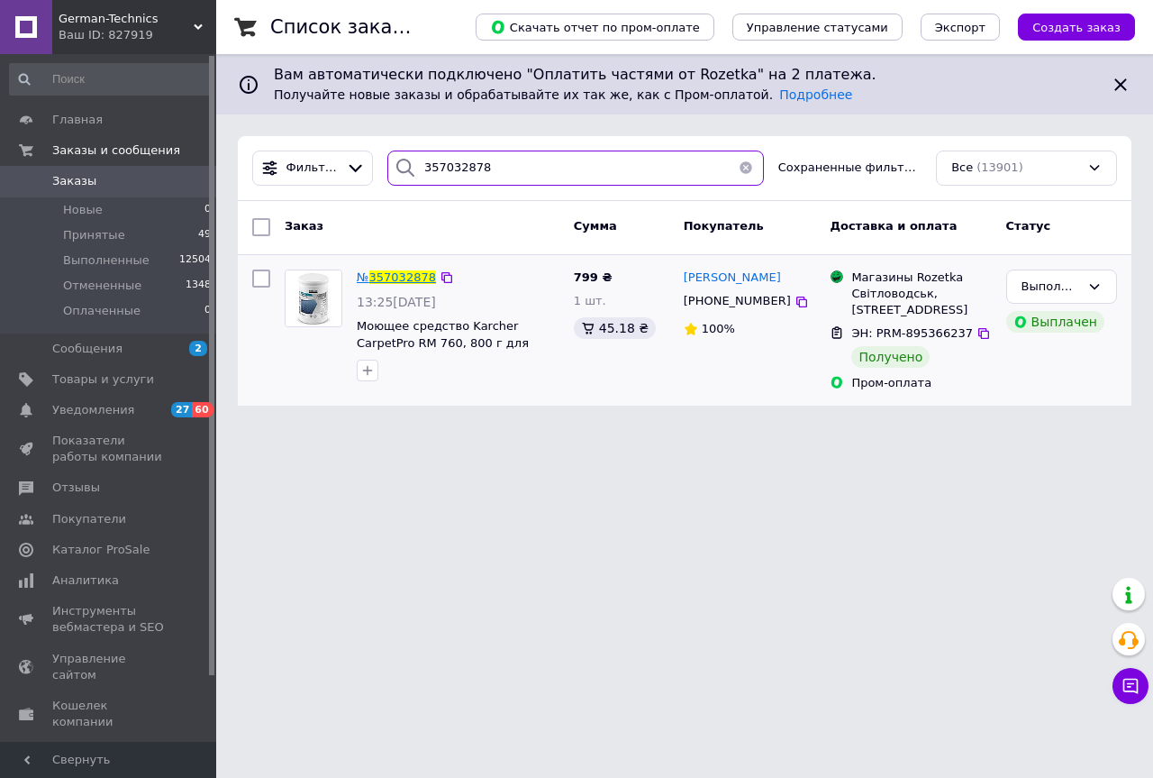
type input "357032878"
click at [389, 270] on span "357032878" at bounding box center [402, 277] width 67 height 14
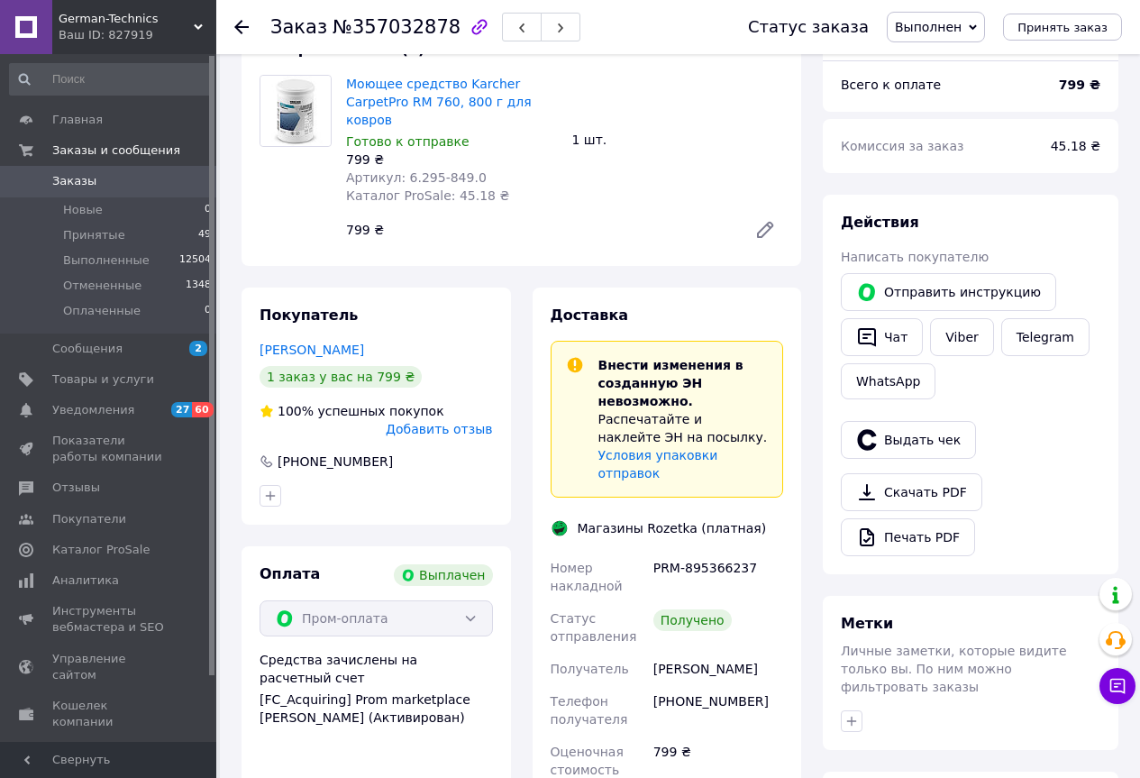
scroll to position [180, 0]
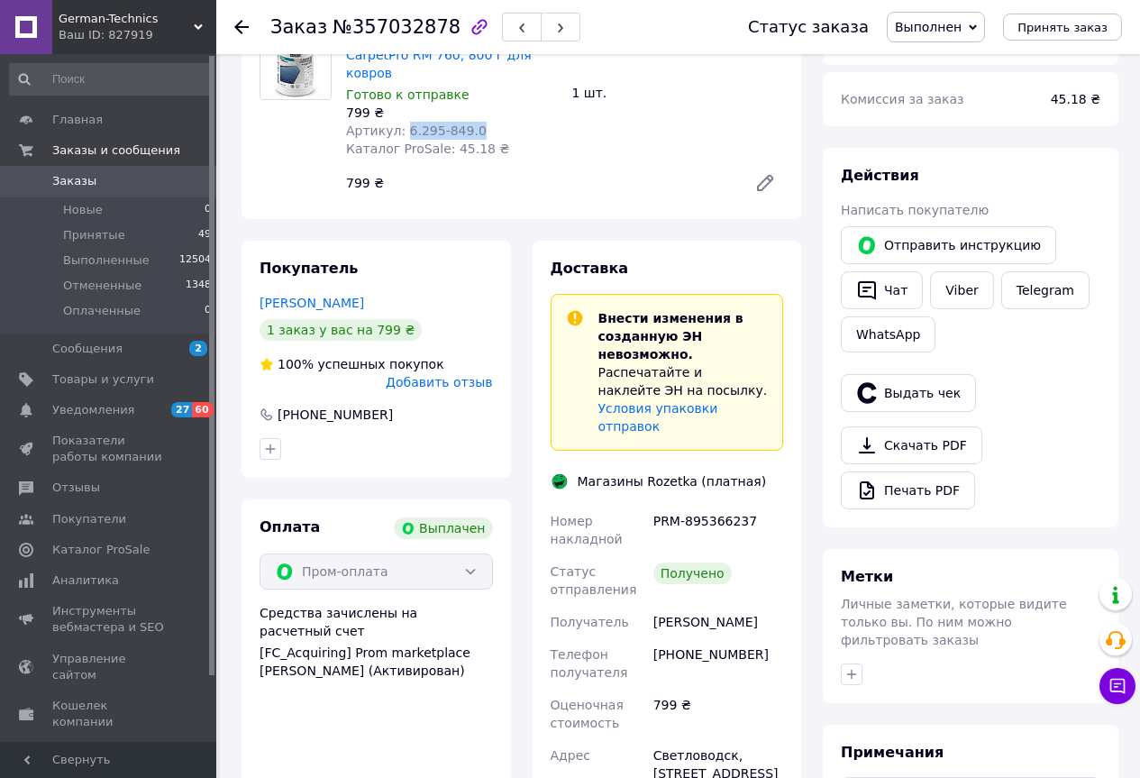
drag, startPoint x: 491, startPoint y: 114, endPoint x: 400, endPoint y: 117, distance: 91.1
click at [400, 122] on div "Артикул: 6.295-849.0" at bounding box center [452, 131] width 212 height 18
copy span "6.295-849.0"
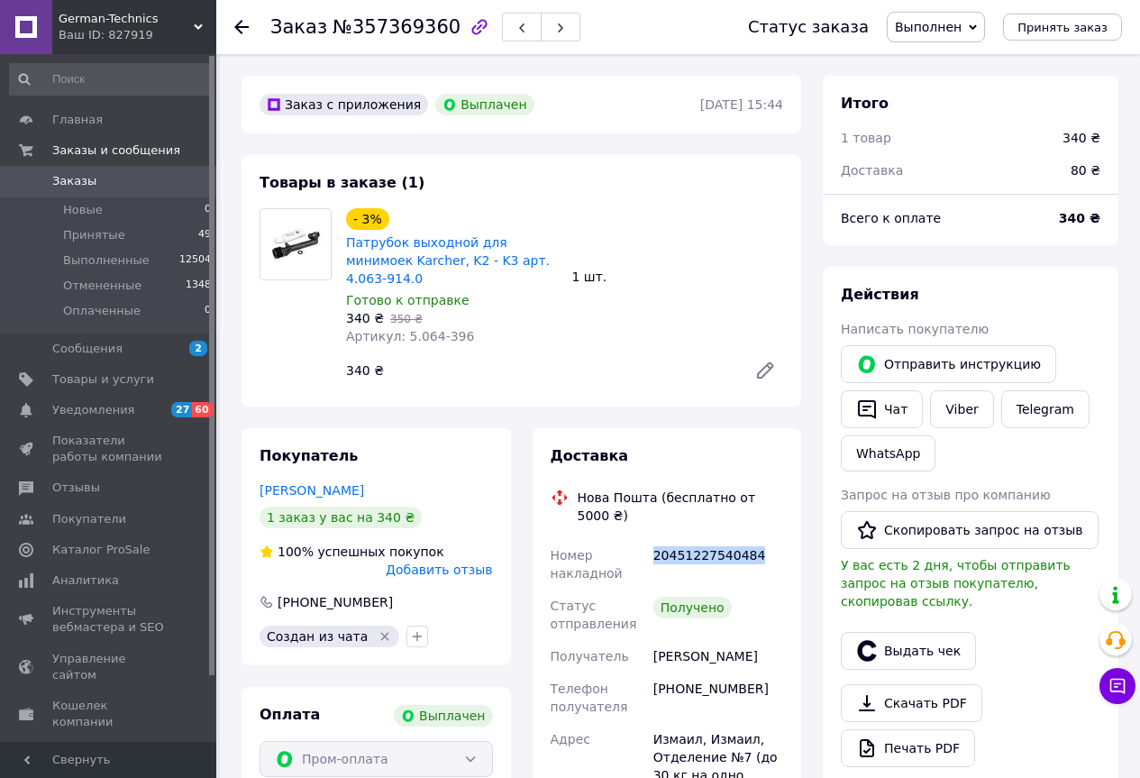
drag, startPoint x: 767, startPoint y: 510, endPoint x: 650, endPoint y: 529, distance: 117.8
click at [650, 539] on div "20451227540484" at bounding box center [718, 564] width 137 height 50
copy div "20451227540484"
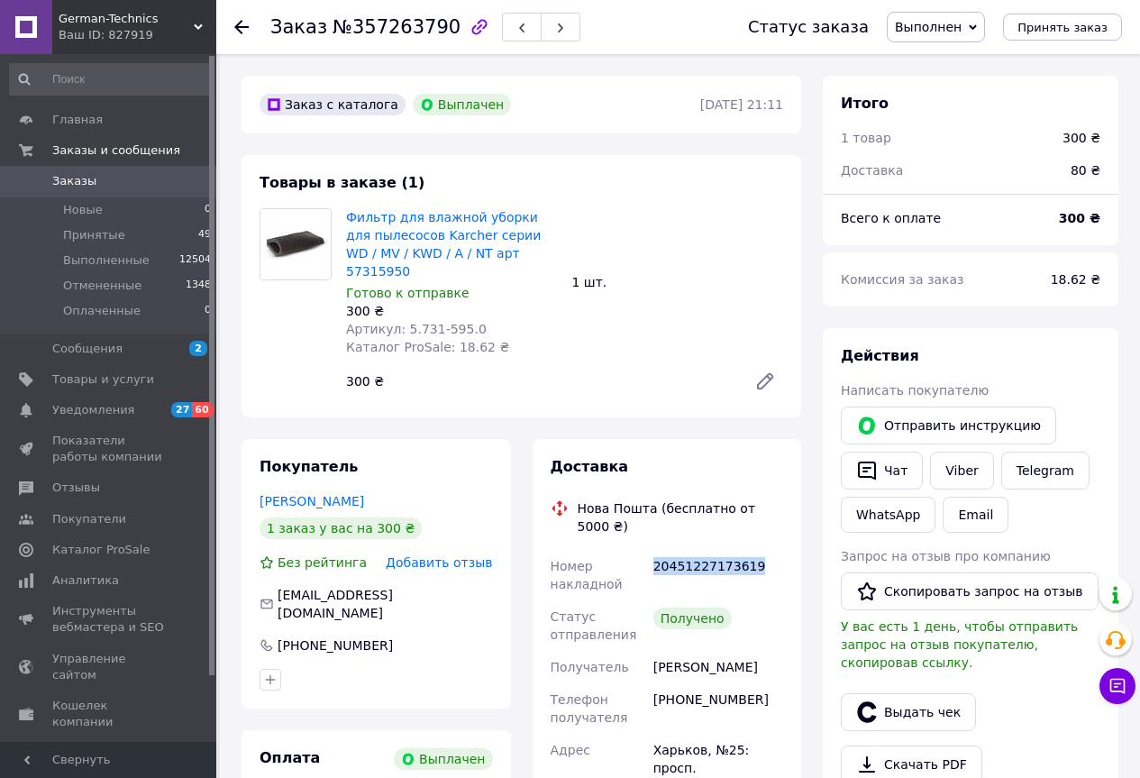
drag, startPoint x: 678, startPoint y: 534, endPoint x: 649, endPoint y: 536, distance: 29.8
click at [650, 550] on div "20451227173619" at bounding box center [718, 575] width 137 height 50
copy div "20451227173619"
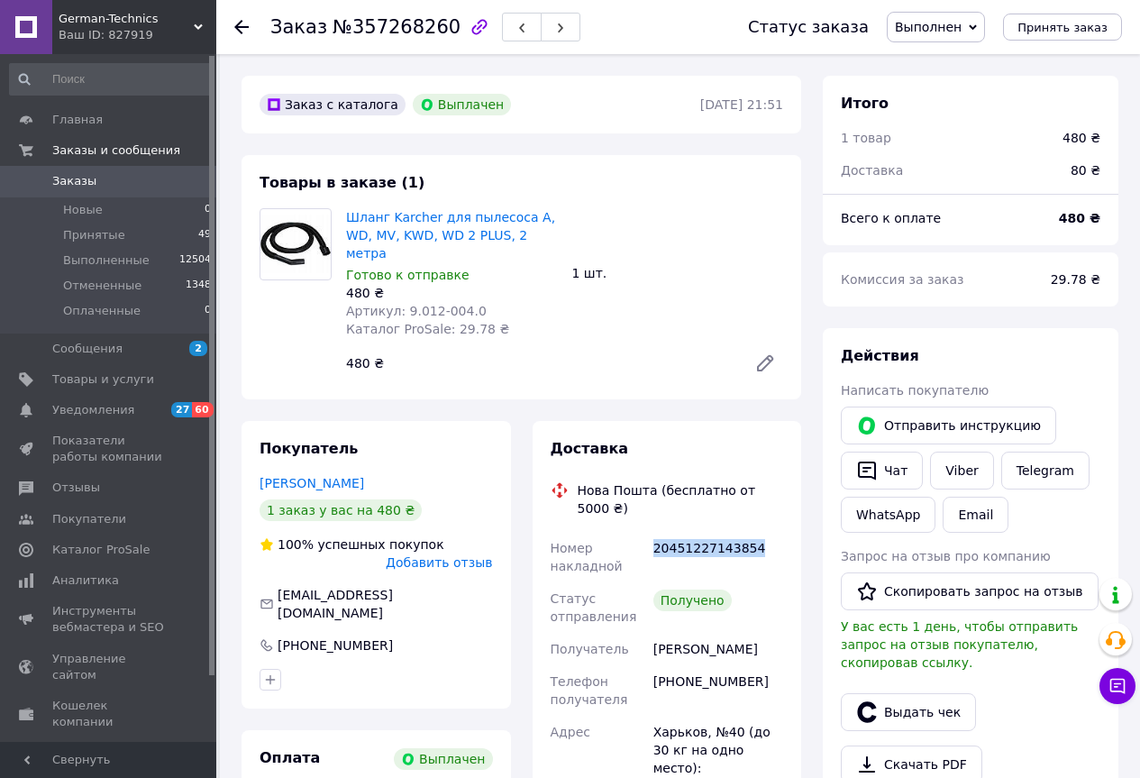
drag, startPoint x: 749, startPoint y: 517, endPoint x: 653, endPoint y: 528, distance: 96.1
click at [653, 532] on div "20451227143854" at bounding box center [718, 557] width 137 height 50
copy div "20451227143854"
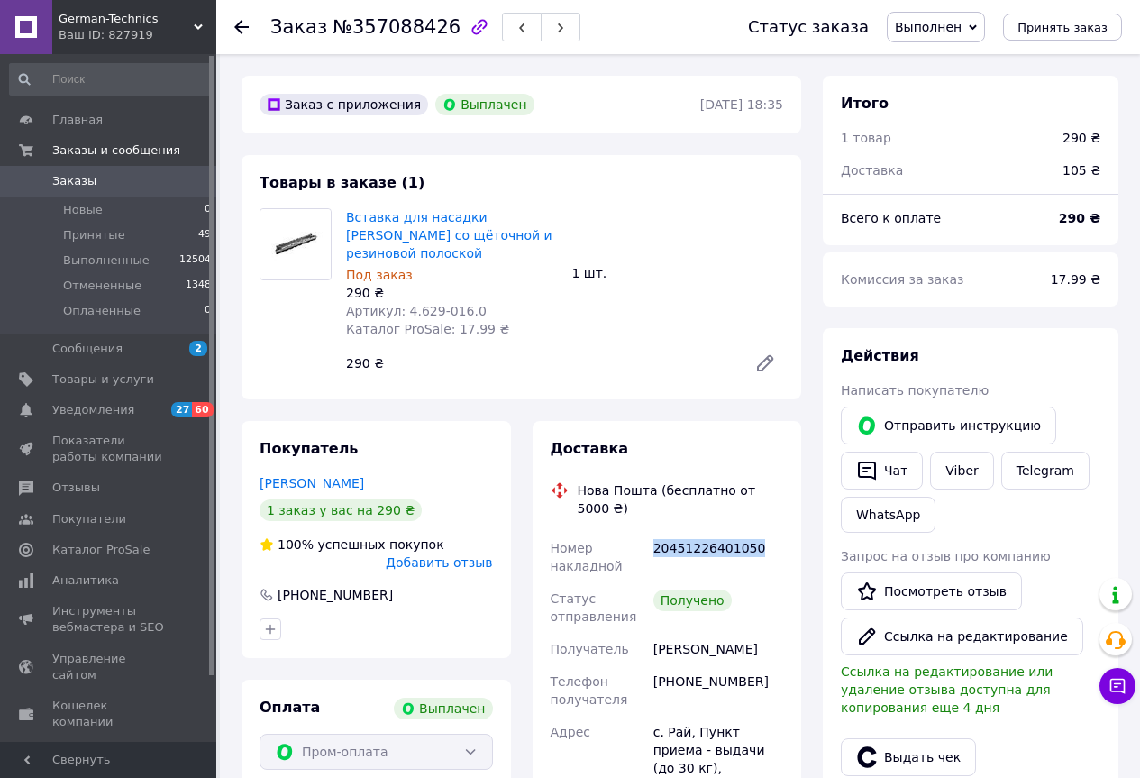
drag, startPoint x: 756, startPoint y: 512, endPoint x: 650, endPoint y: 523, distance: 106.9
click at [650, 532] on div "20451226401050" at bounding box center [718, 557] width 137 height 50
copy div "20451226401050"
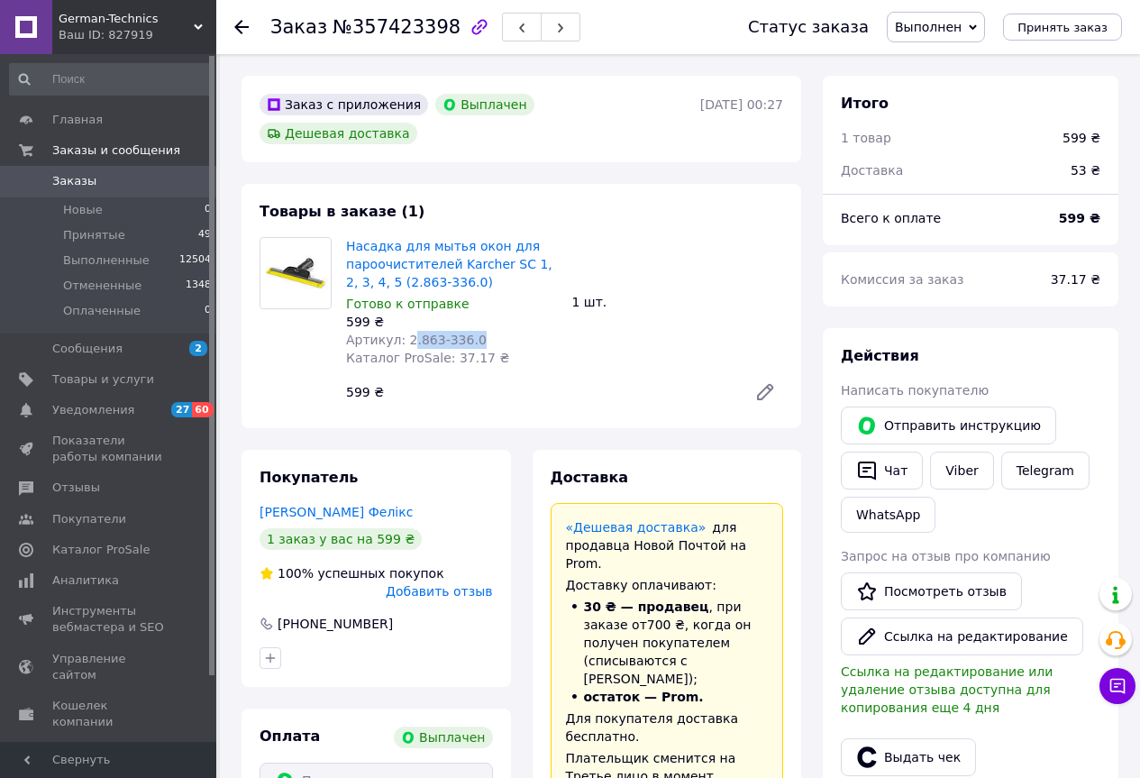
drag, startPoint x: 485, startPoint y: 310, endPoint x: 405, endPoint y: 318, distance: 79.7
click at [405, 331] on div "Артикул: 2.863-336.0" at bounding box center [452, 340] width 212 height 18
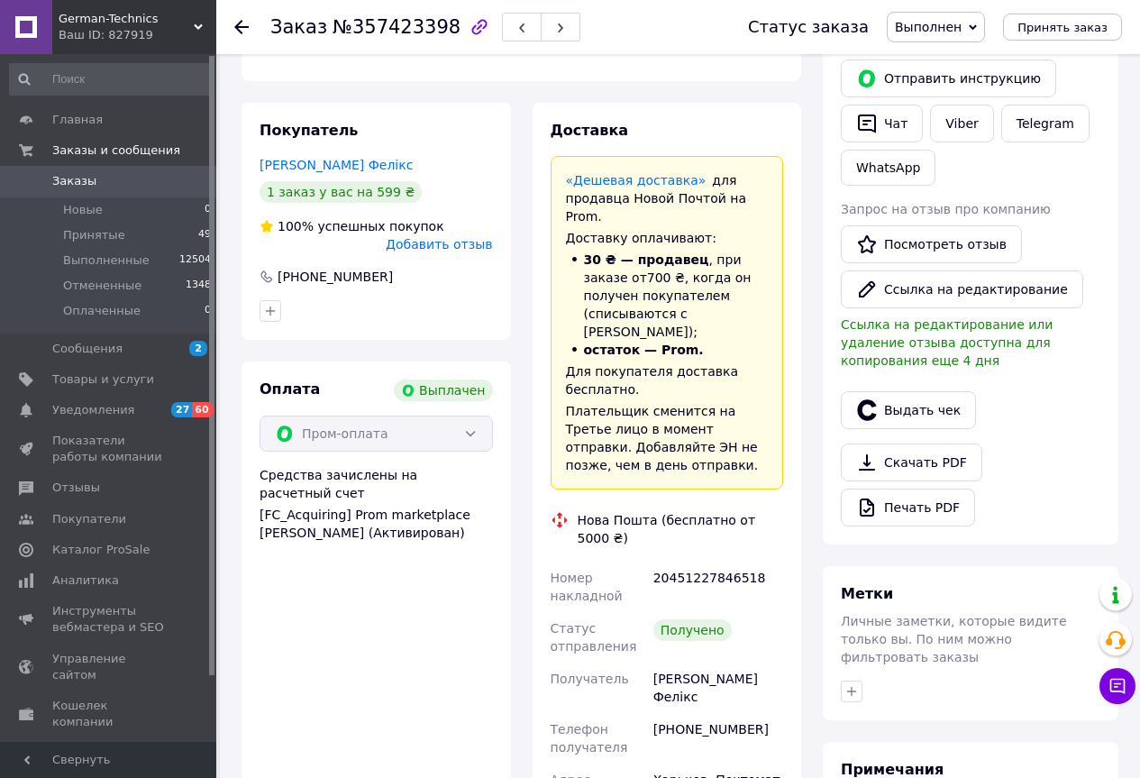
scroll to position [360, 0]
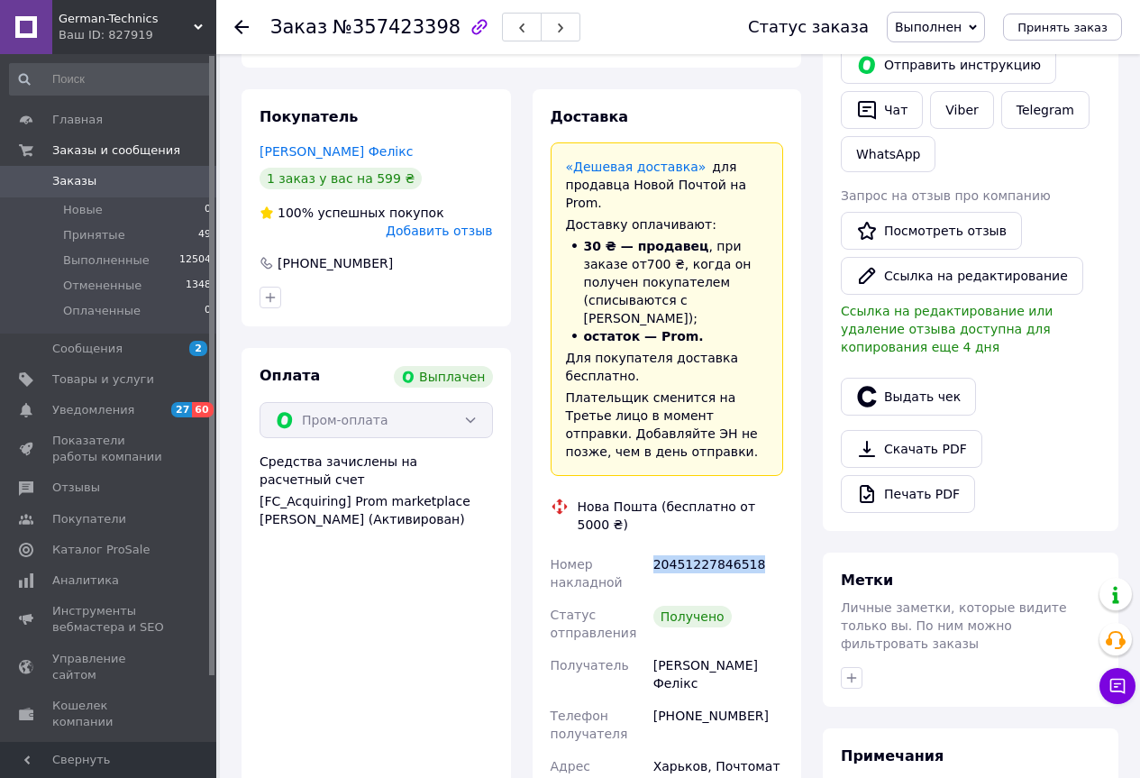
drag, startPoint x: 756, startPoint y: 482, endPoint x: 650, endPoint y: 494, distance: 106.1
click at [650, 548] on div "20451227846518" at bounding box center [718, 573] width 137 height 50
copy div "20451227846518"
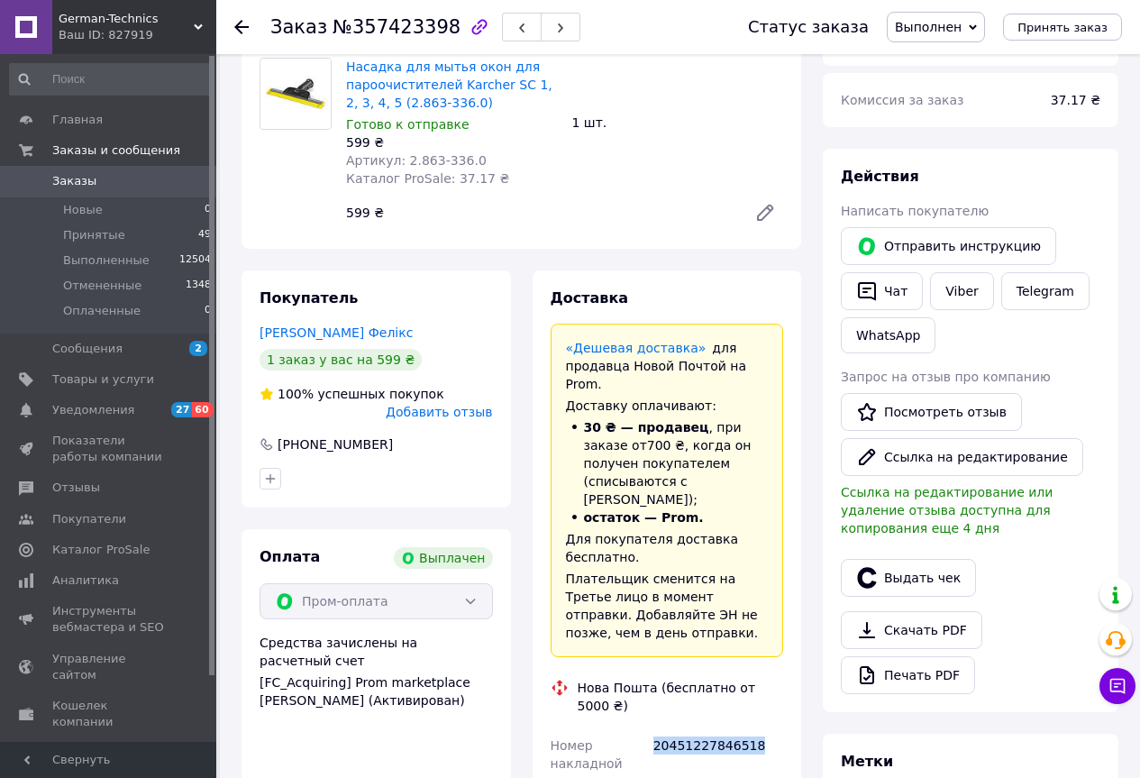
scroll to position [0, 0]
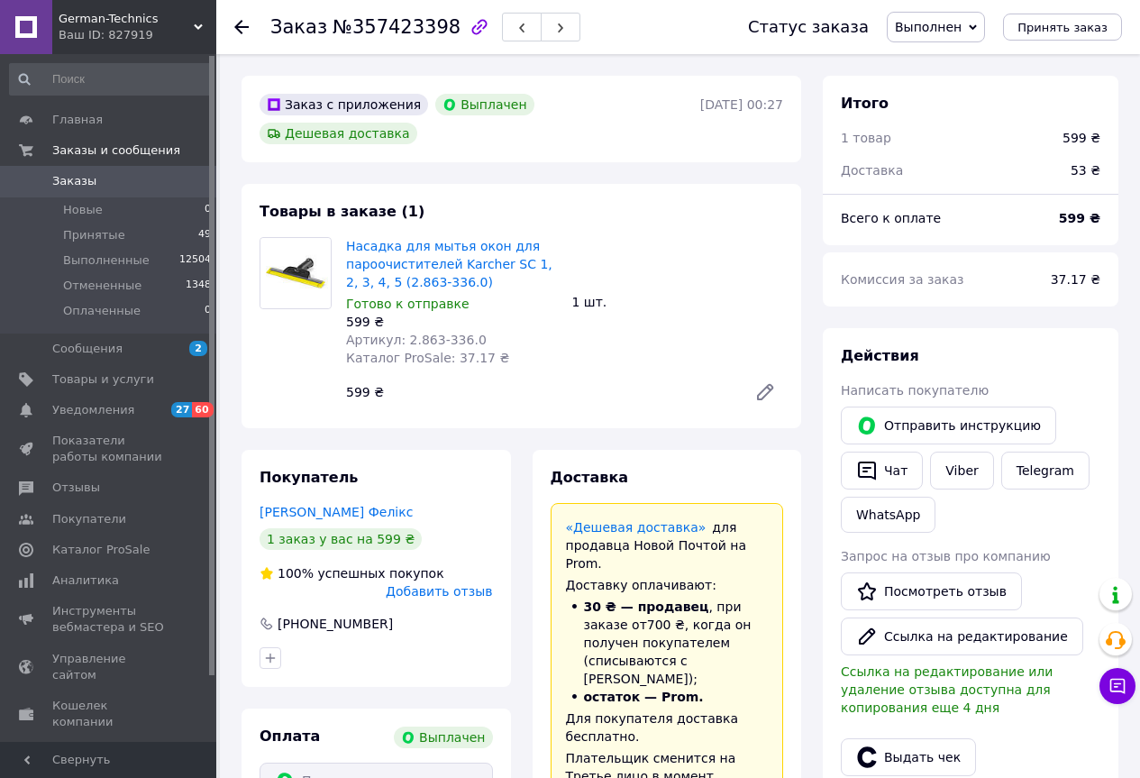
click at [73, 180] on span "Заказы" at bounding box center [74, 181] width 44 height 16
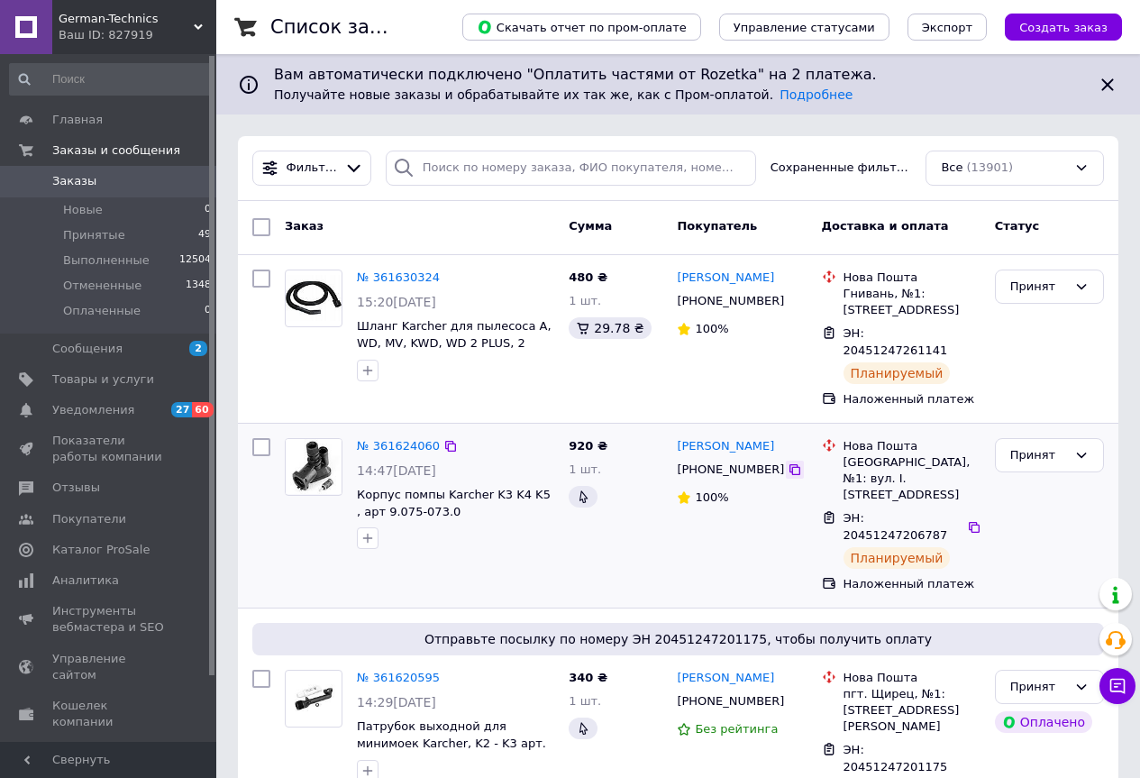
click at [789, 464] on icon at bounding box center [794, 469] width 11 height 11
click at [399, 270] on link "№ 361630324" at bounding box center [398, 277] width 83 height 14
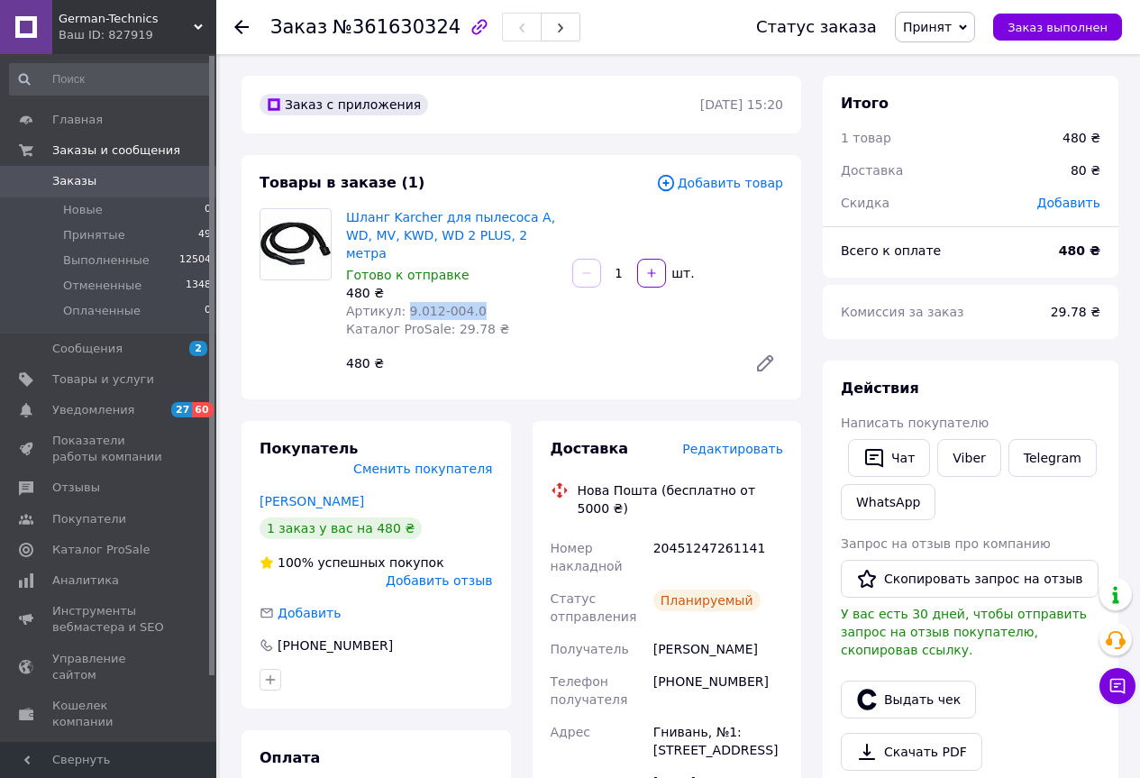
copy span "9.012-004.0"
drag, startPoint x: 466, startPoint y: 294, endPoint x: 398, endPoint y: 287, distance: 68.0
click at [398, 302] on div "Артикул: 9.012-004.0" at bounding box center [452, 311] width 212 height 18
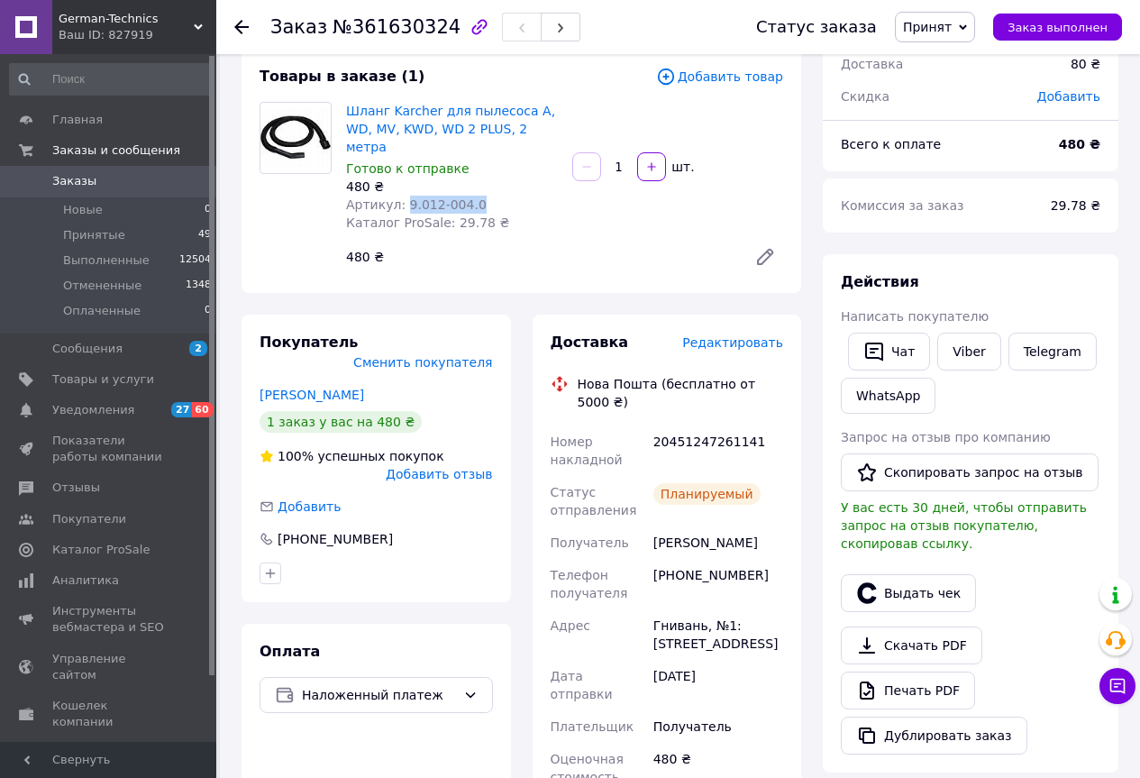
scroll to position [270, 0]
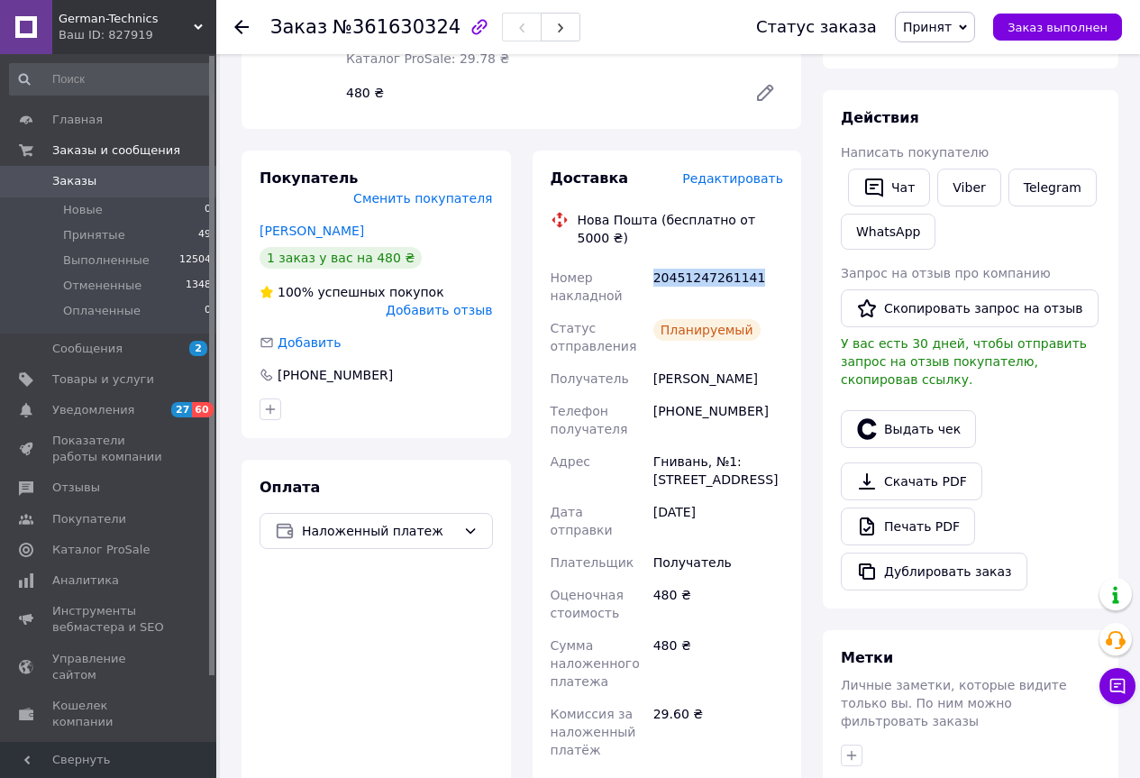
copy div "20451247261141"
drag, startPoint x: 762, startPoint y: 232, endPoint x: 649, endPoint y: 242, distance: 114.0
click at [650, 261] on div "20451247261141" at bounding box center [718, 286] width 137 height 50
drag, startPoint x: 753, startPoint y: 346, endPoint x: 638, endPoint y: 351, distance: 115.4
click at [632, 339] on div "Номер накладной 20451247261141 Статус отправления Планируемый Получатель Харчен…" at bounding box center [667, 581] width 241 height 641
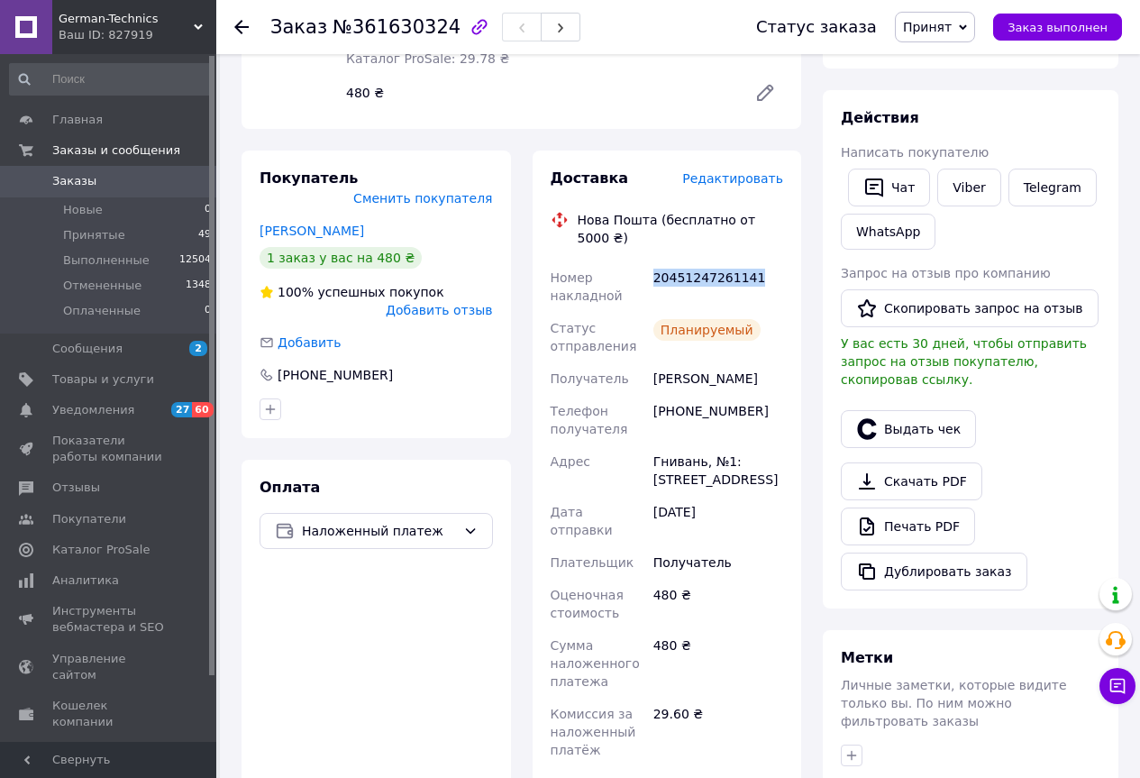
copy div "Получатель Харченко Сергій"
copy div "Гнивань, №1: ул. Соборная, 43"
drag, startPoint x: 742, startPoint y: 447, endPoint x: 655, endPoint y: 421, distance: 91.2
click at [650, 445] on div "Гнивань, №1: ул. Соборная, 43" at bounding box center [718, 470] width 137 height 50
drag, startPoint x: 753, startPoint y: 369, endPoint x: 675, endPoint y: 370, distance: 78.4
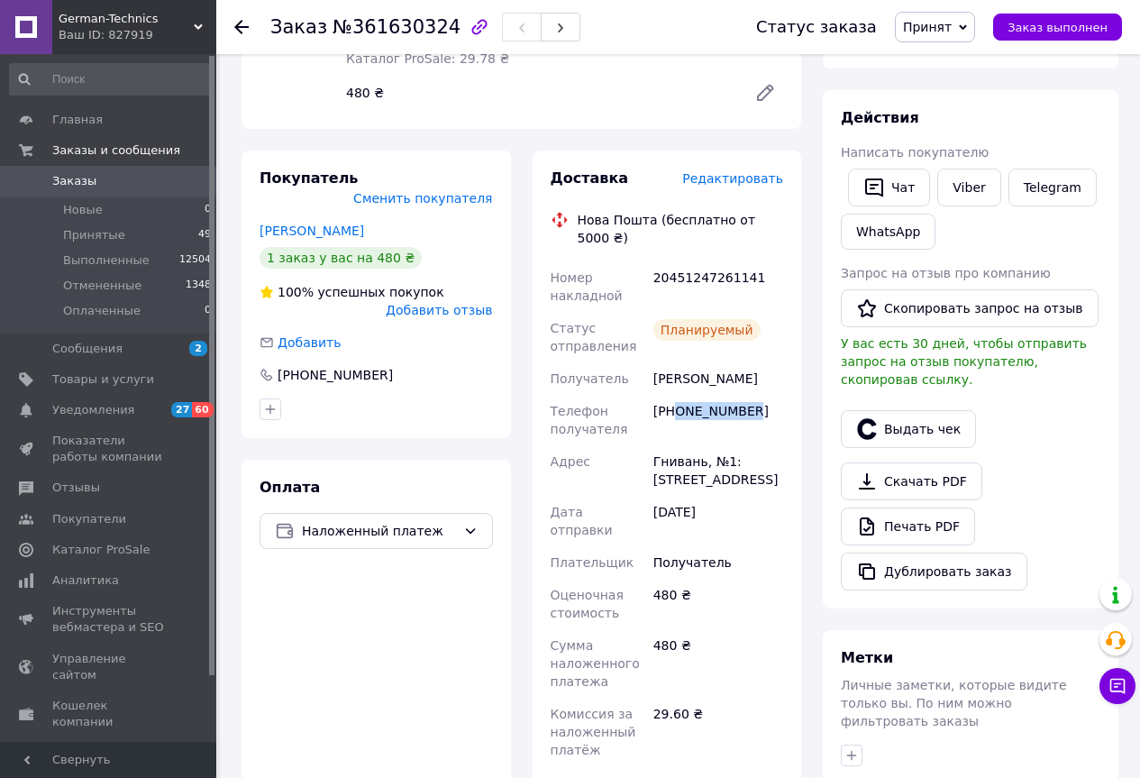
click at [675, 395] on div "+380988363176" at bounding box center [718, 420] width 137 height 50
copy div "0988363176"
